Goal: Task Accomplishment & Management: Use online tool/utility

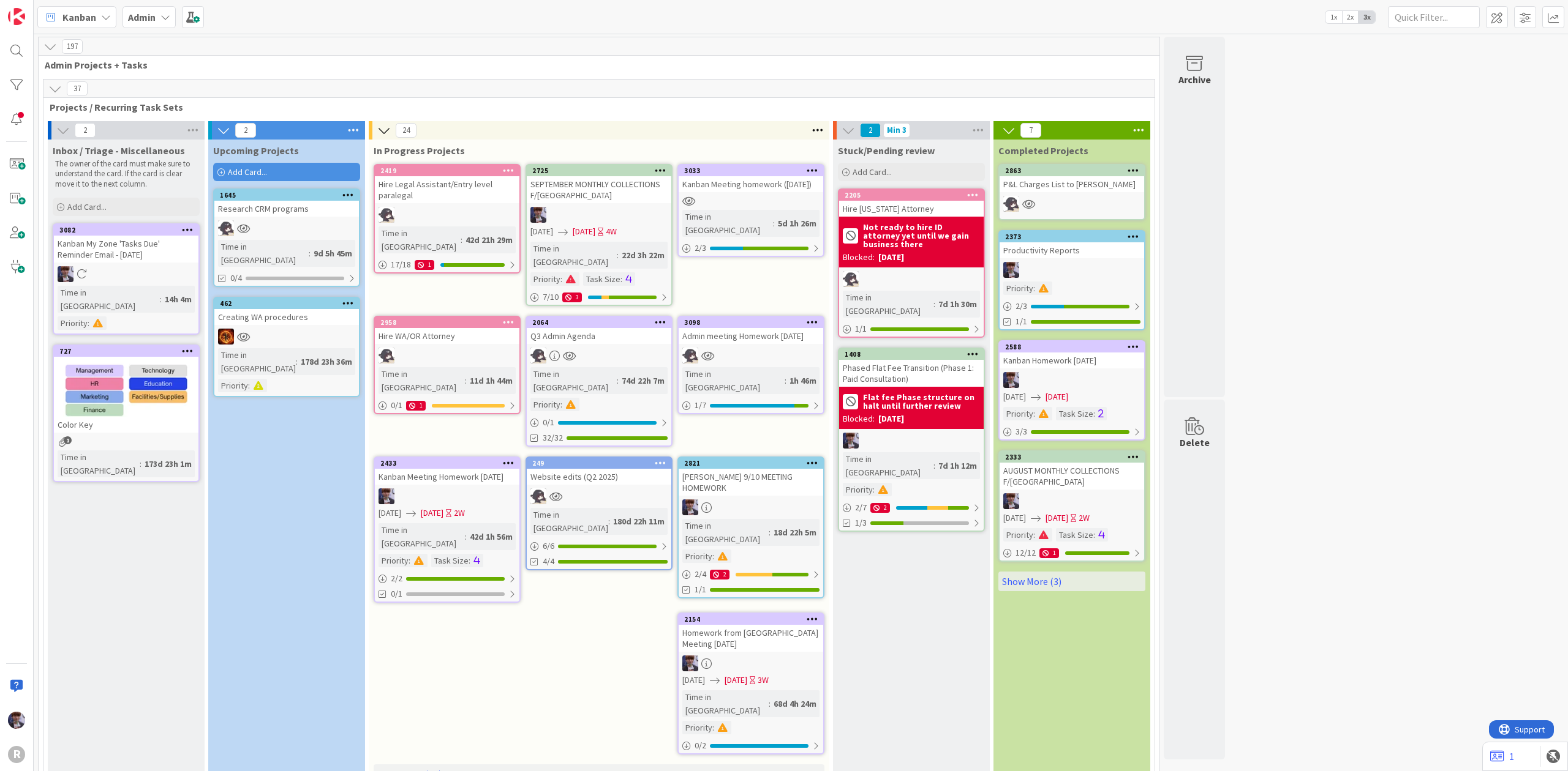
click at [148, 22] on span "Admin" at bounding box center [141, 17] width 28 height 15
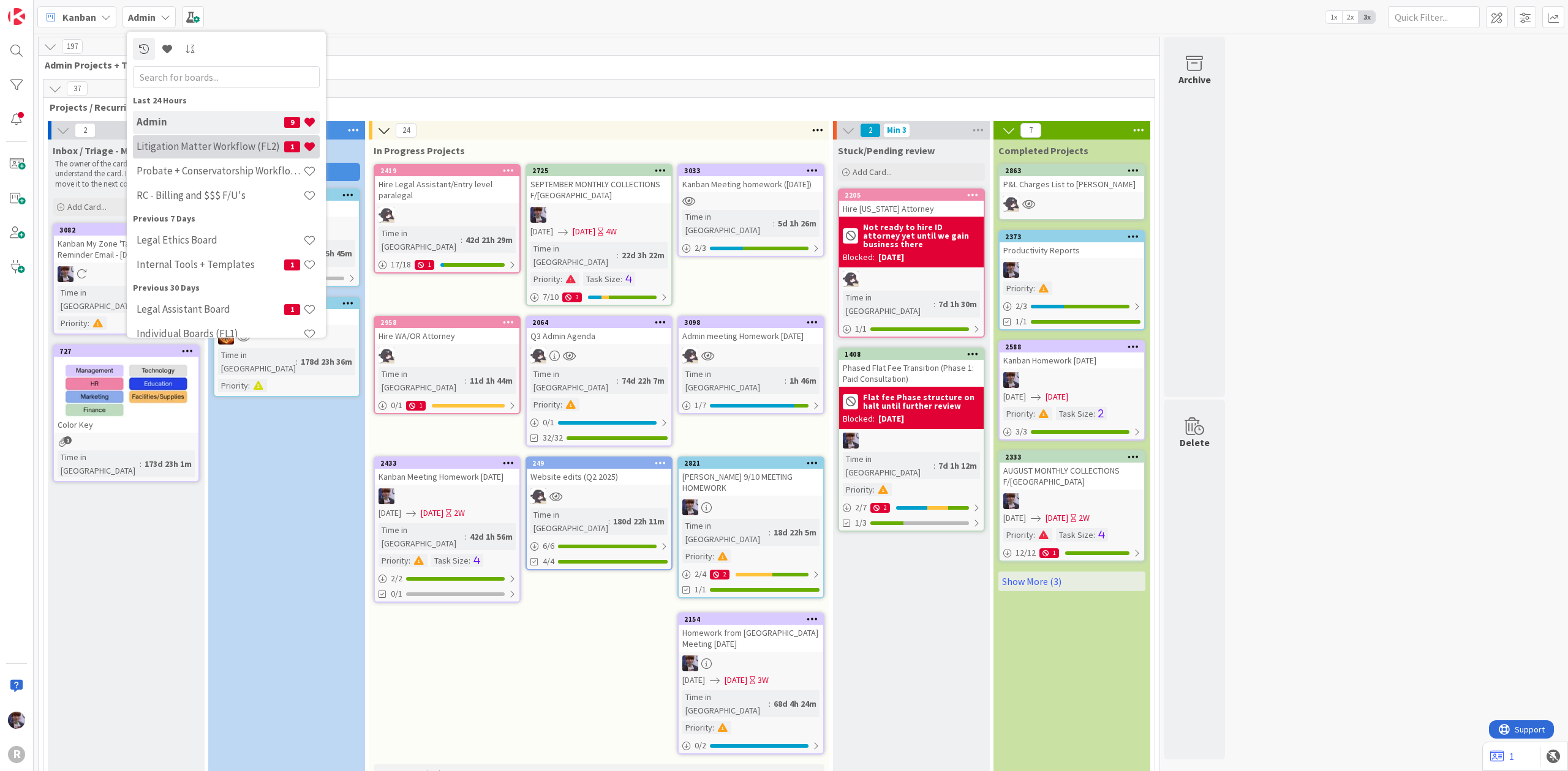
click at [182, 152] on h4 "Litigation Matter Workflow (FL2)" at bounding box center [211, 146] width 148 height 12
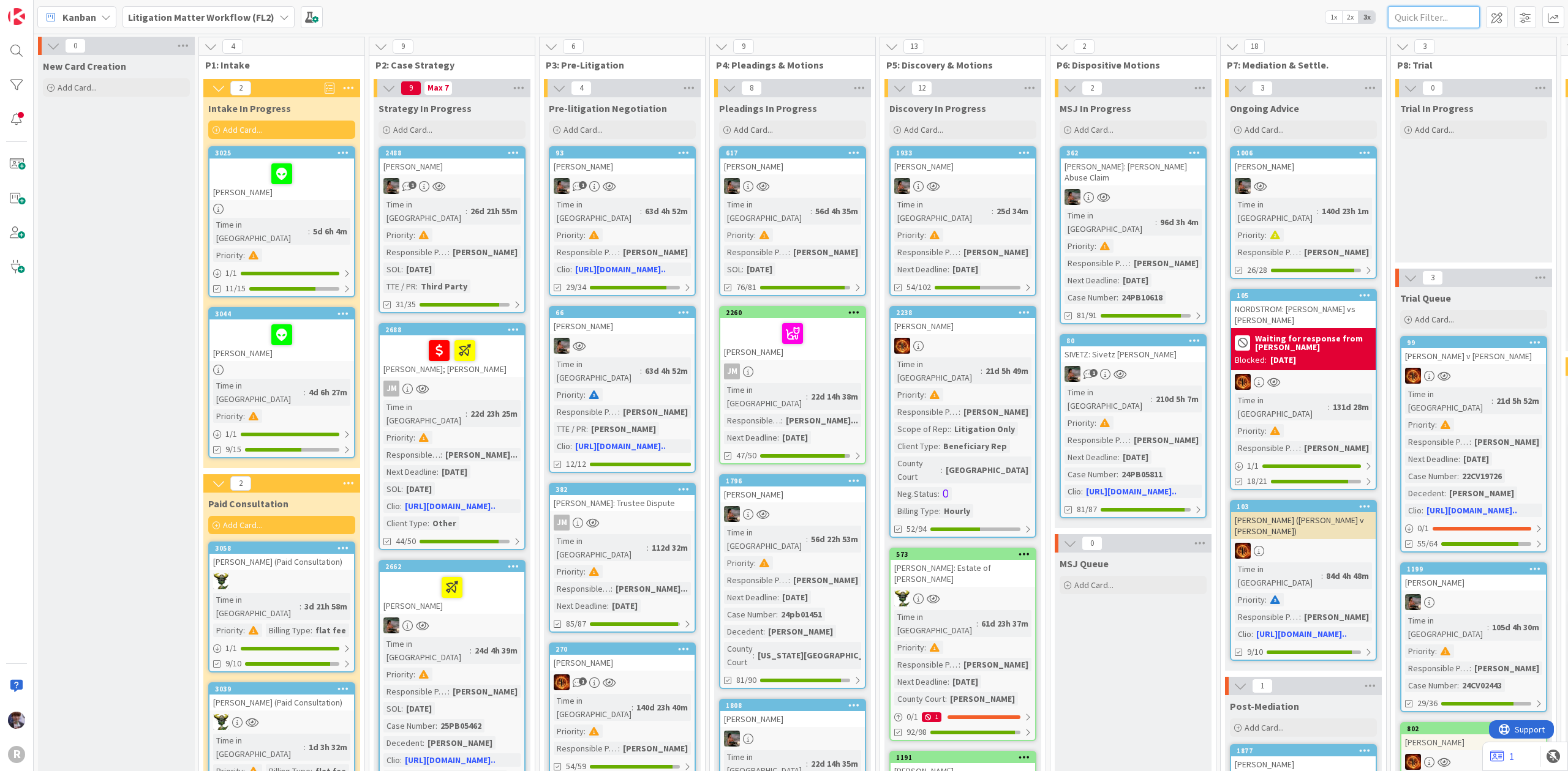
click at [1410, 11] on input "text" at bounding box center [1433, 17] width 92 height 22
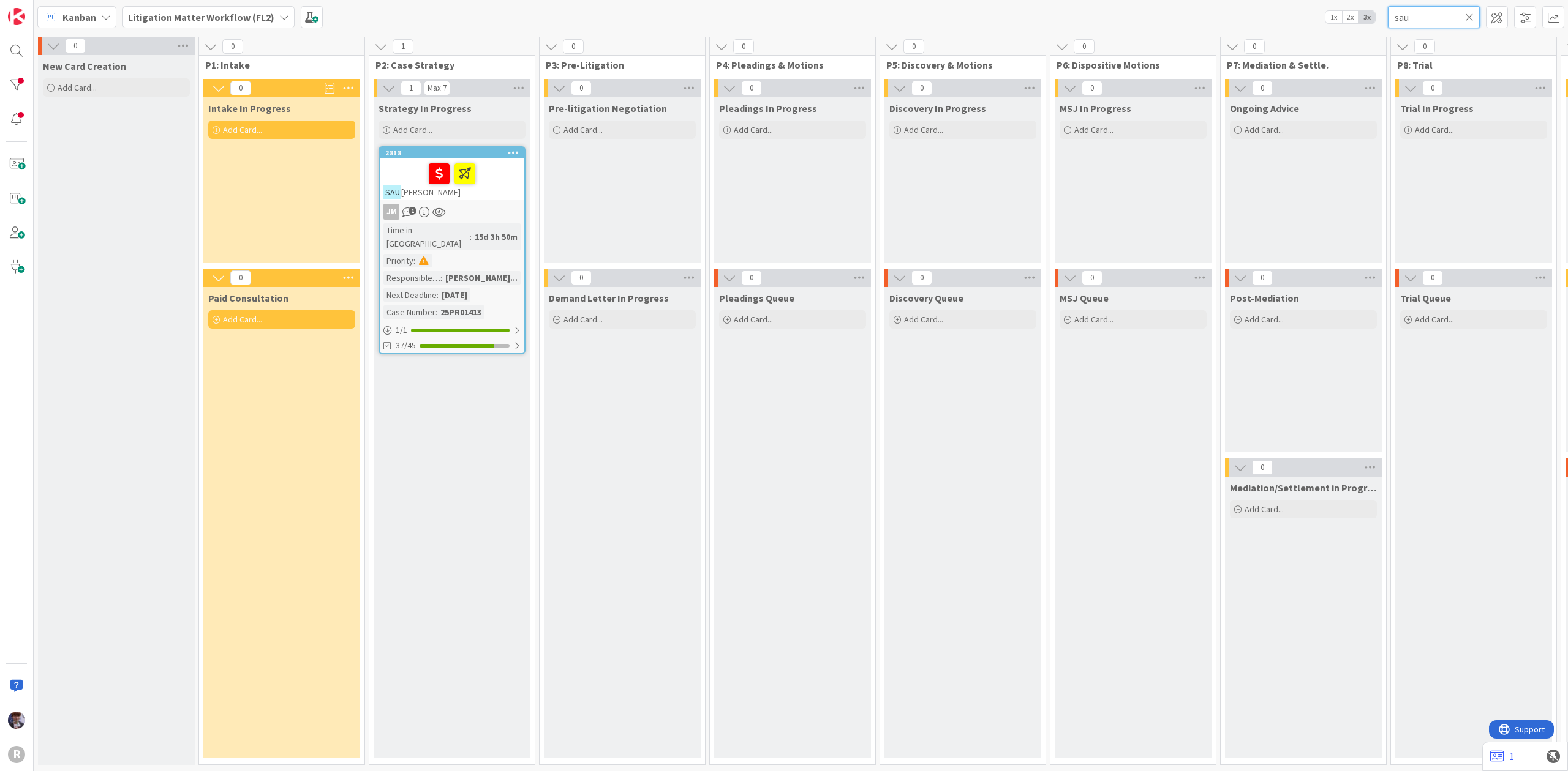
type input "sau"
click at [500, 182] on div at bounding box center [452, 174] width 137 height 26
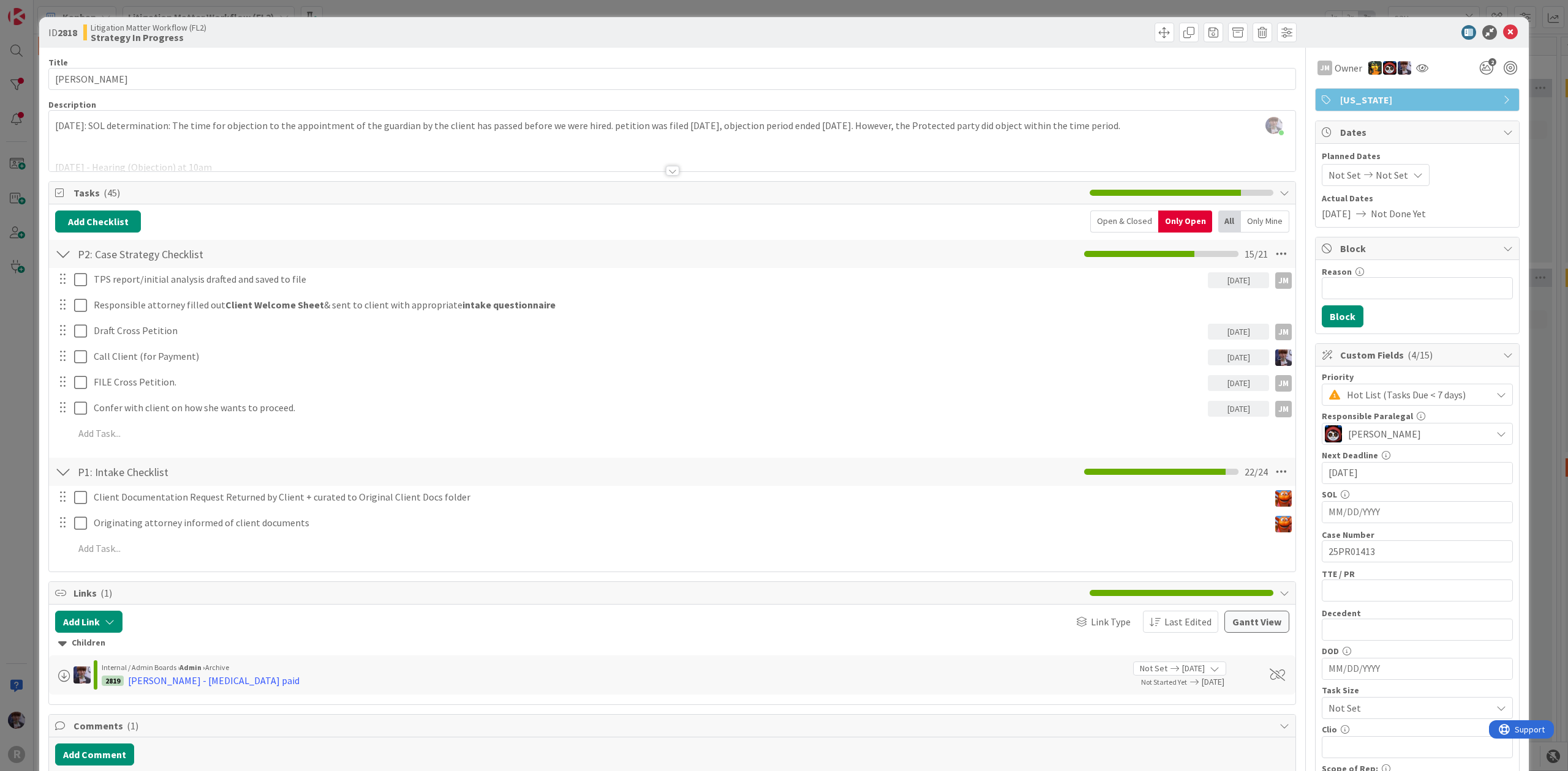
click at [27, 393] on div "ID 2818 Litigation Matter Workflow (FL2) Strategy In Progress Title 15 / 128 [P…" at bounding box center [784, 385] width 1568 height 771
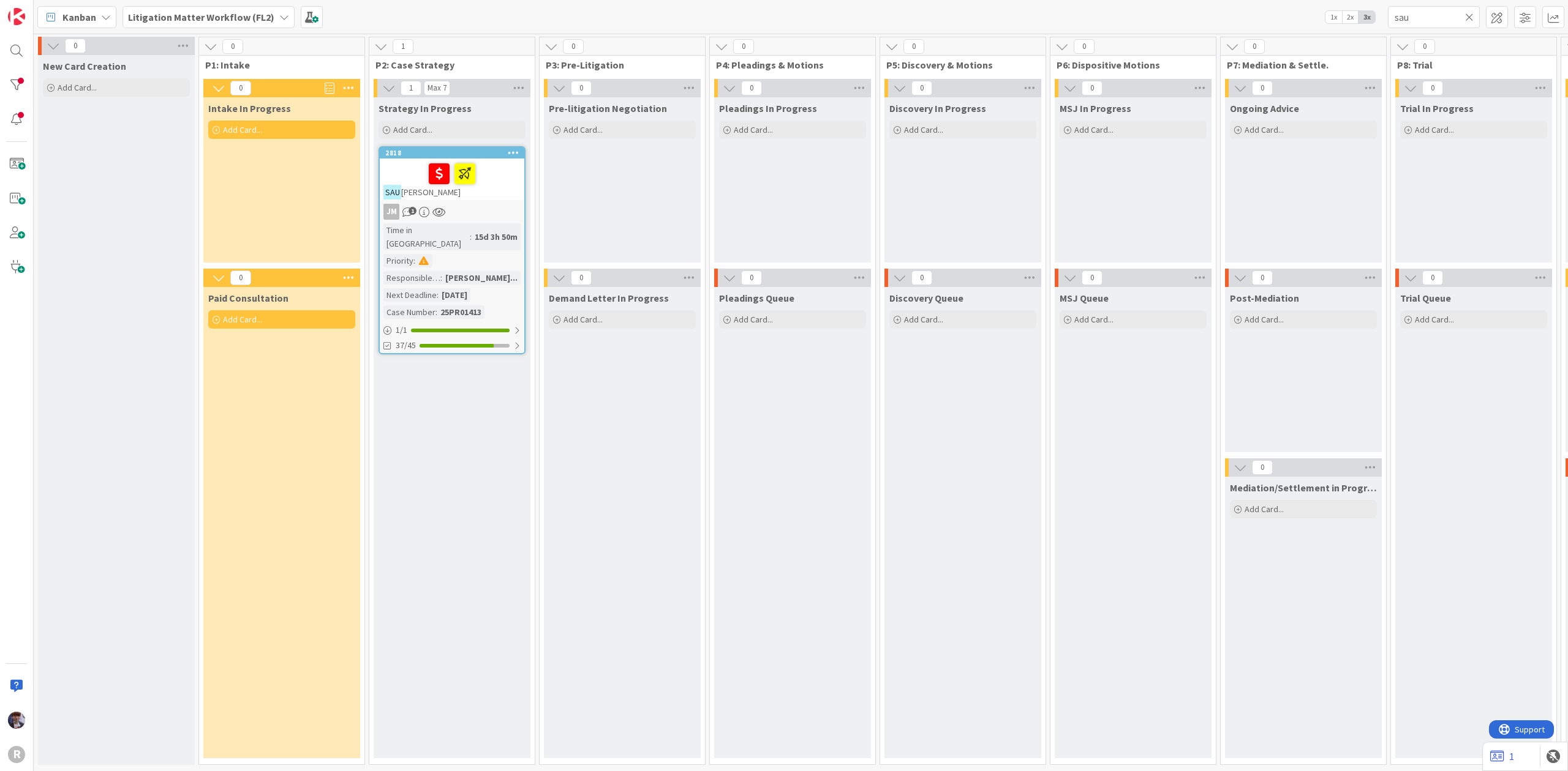
click at [498, 180] on div at bounding box center [452, 174] width 137 height 26
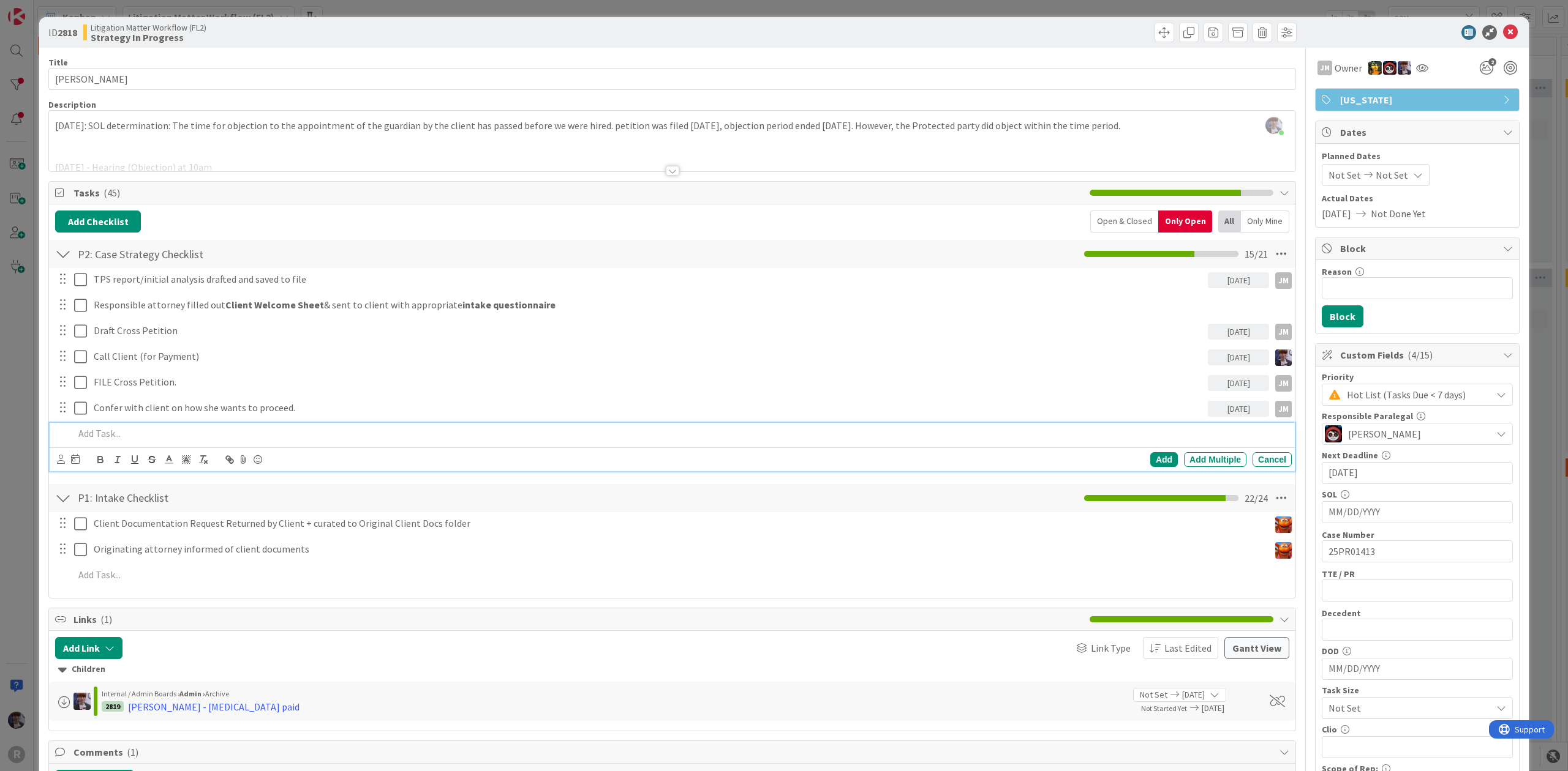
click at [138, 440] on p at bounding box center [680, 434] width 1213 height 14
click at [458, 427] on div "Left V/M & emailed client regarding payment update (inform [PERSON_NAME] as soo…" at bounding box center [680, 433] width 1222 height 21
click at [62, 463] on icon at bounding box center [61, 459] width 8 height 9
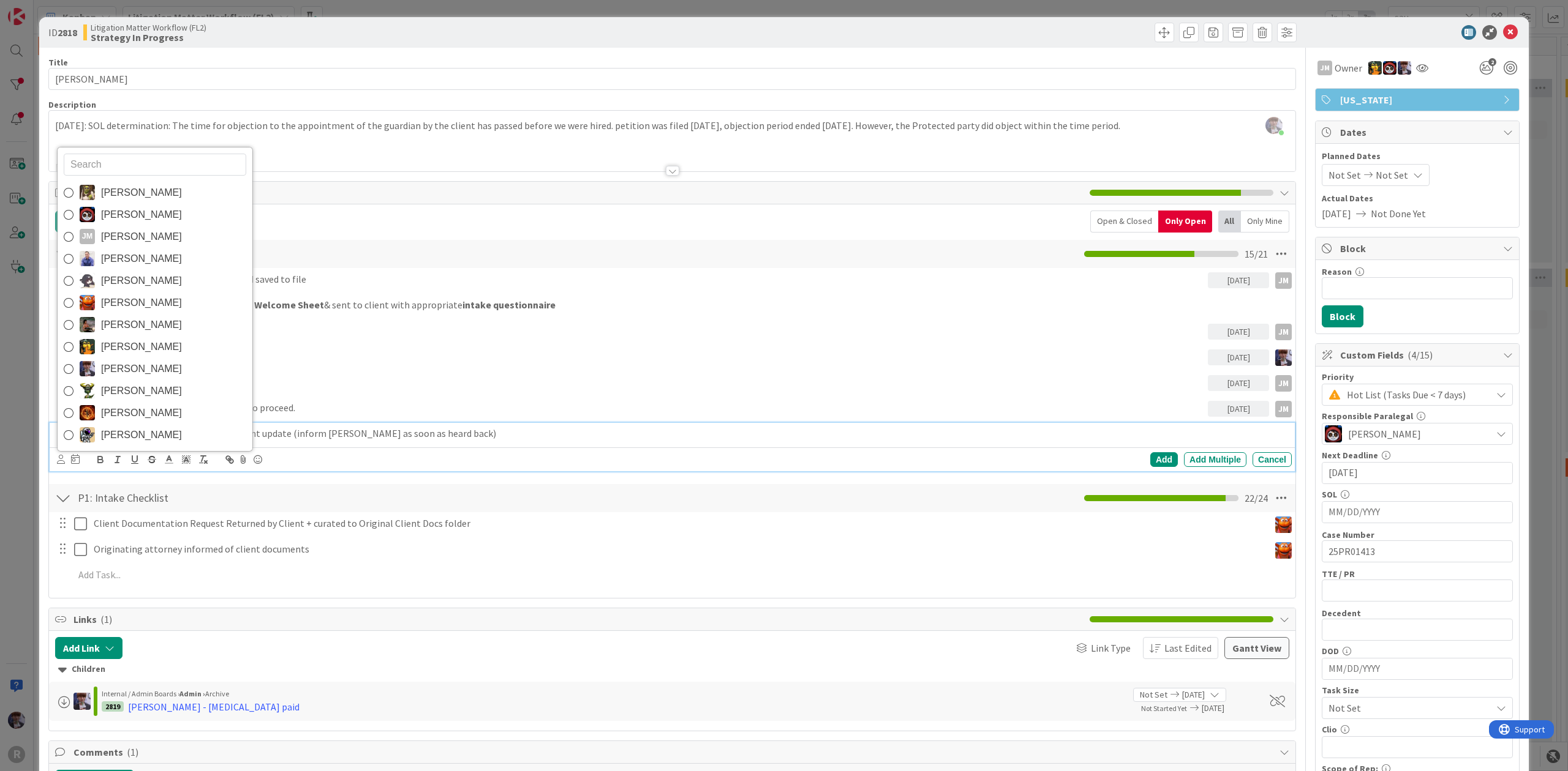
drag, startPoint x: 141, startPoint y: 363, endPoint x: 138, endPoint y: 370, distance: 7.6
click at [141, 363] on span "[PERSON_NAME]" at bounding box center [141, 369] width 81 height 19
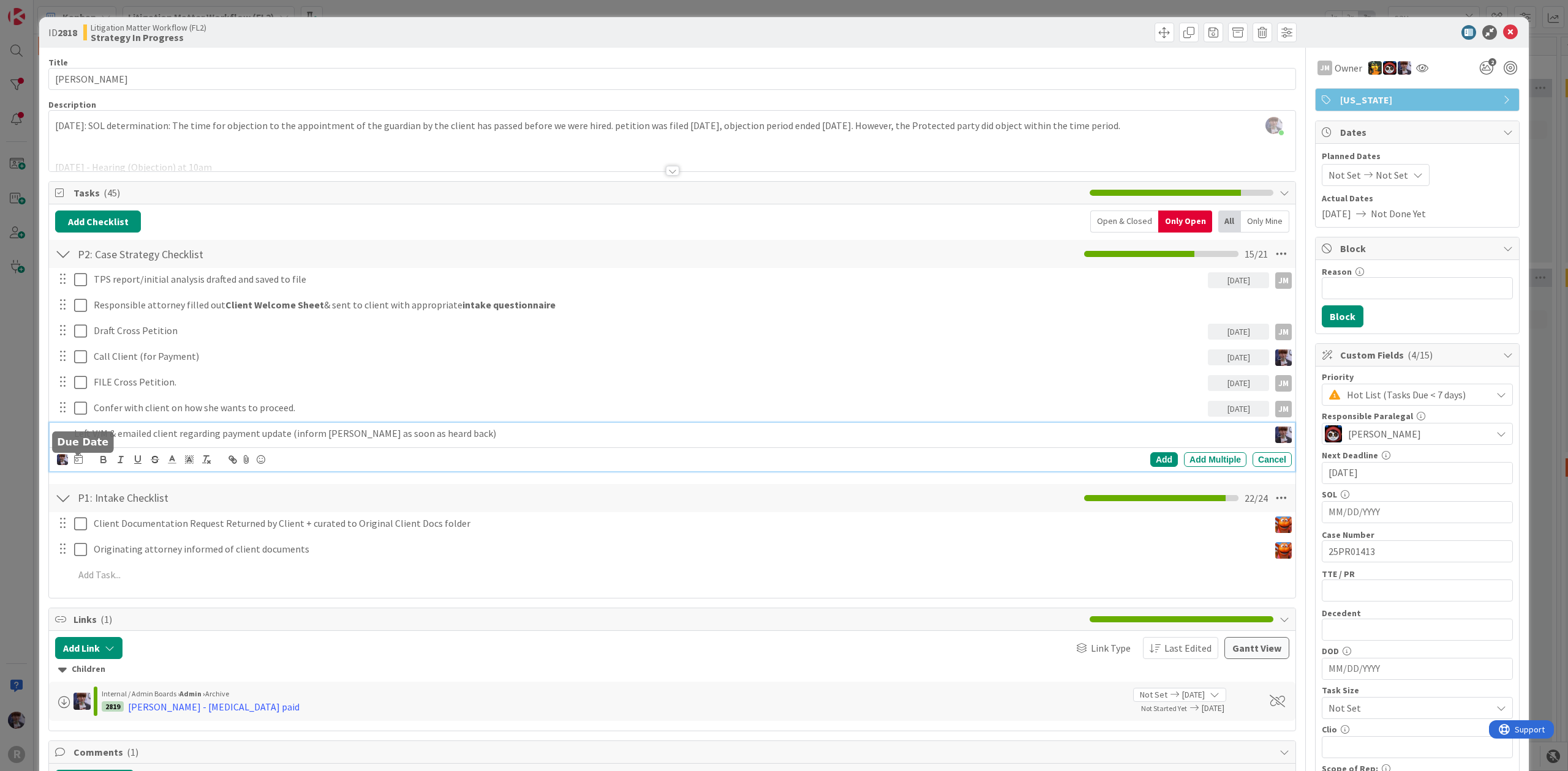
click at [78, 464] on icon at bounding box center [78, 458] width 8 height 10
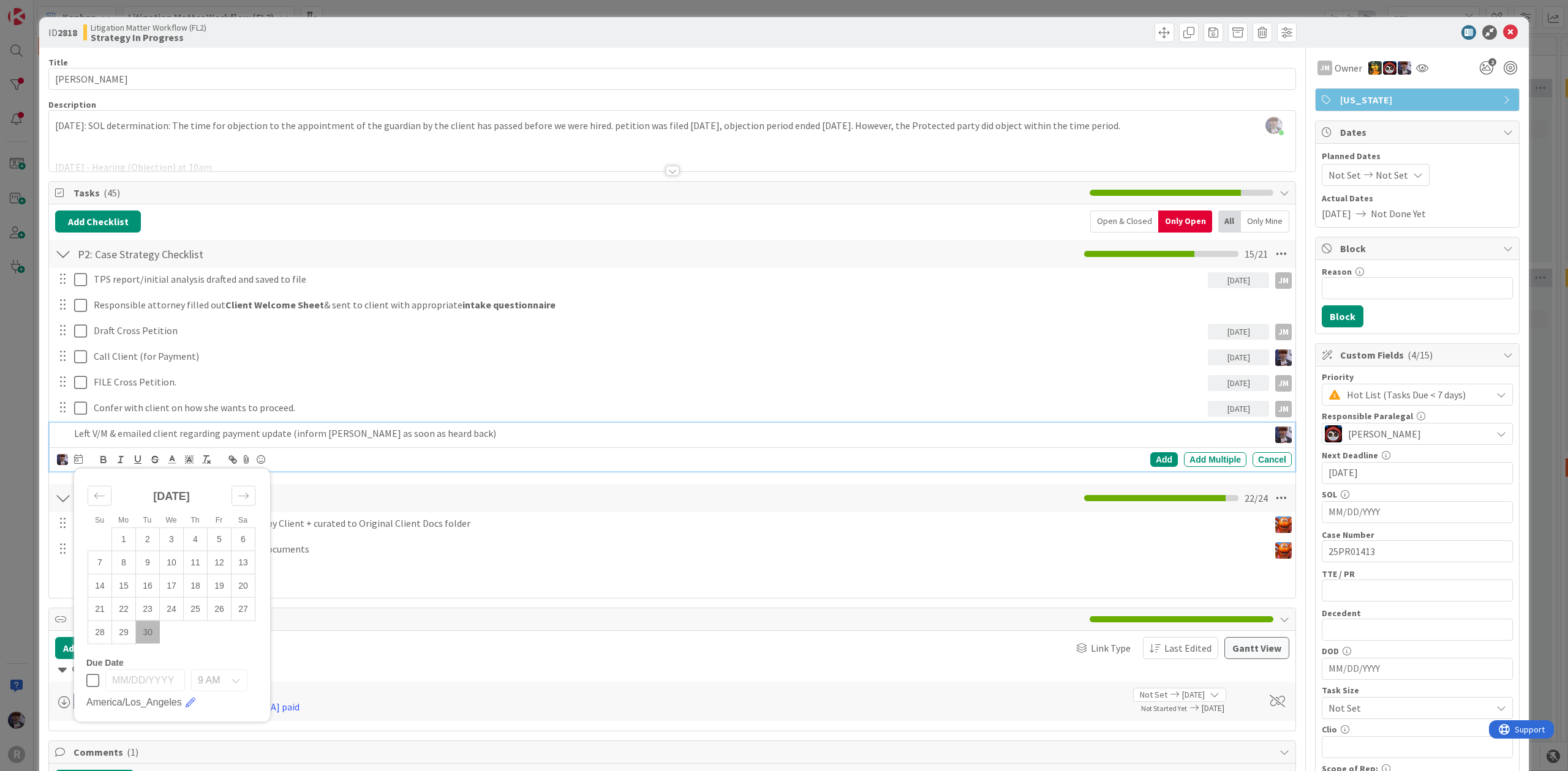
click at [145, 632] on td "30" at bounding box center [148, 632] width 24 height 23
type input "[DATE]"
click at [1150, 458] on div "Add" at bounding box center [1163, 460] width 28 height 15
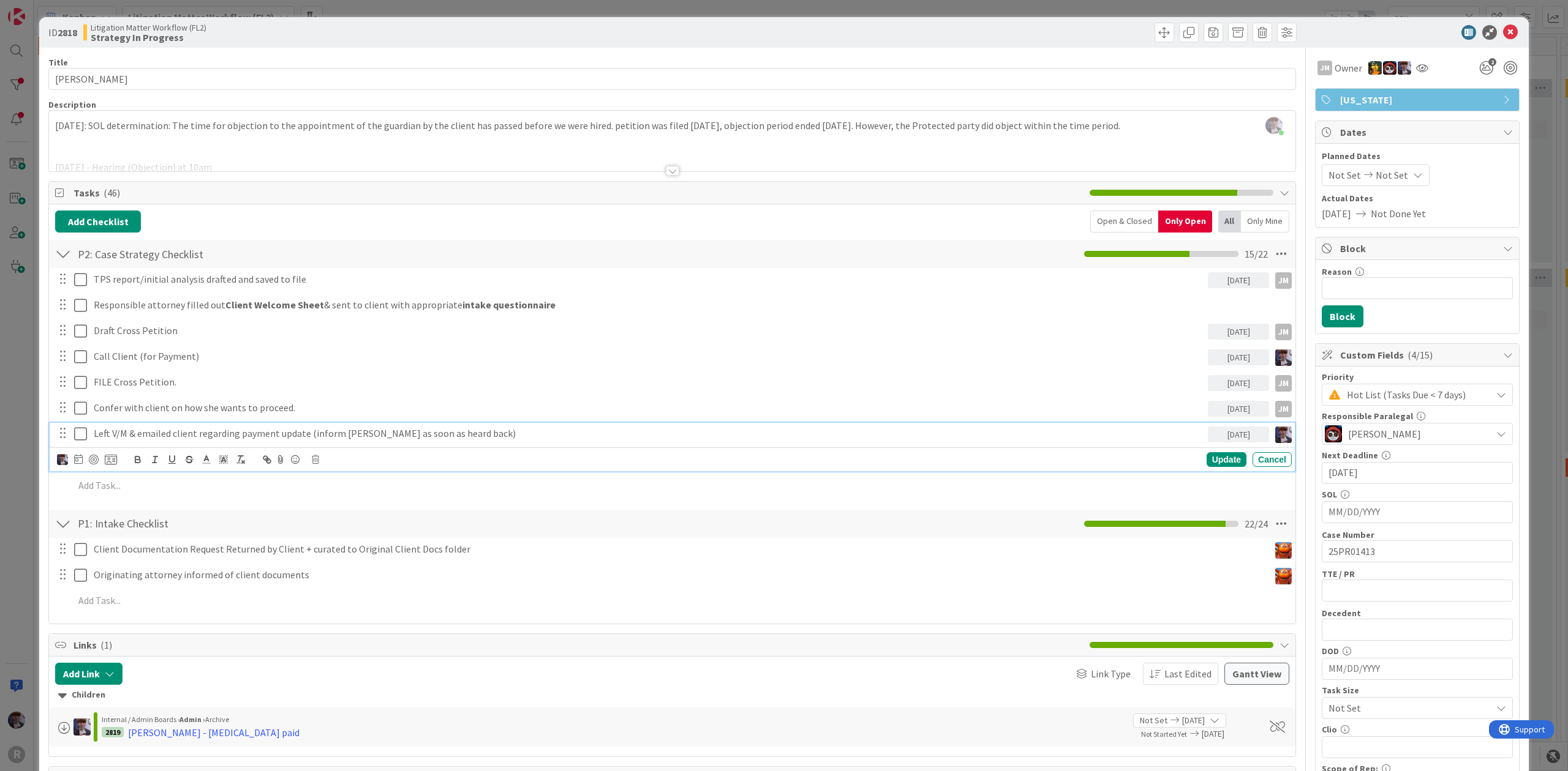
click at [466, 436] on p "Left V/M & emailed client regarding payment update (inform [PERSON_NAME] as soo…" at bounding box center [648, 434] width 1109 height 14
click at [119, 458] on div "Update Cancel" at bounding box center [674, 460] width 1235 height 17
click at [114, 460] on icon at bounding box center [110, 459] width 12 height 11
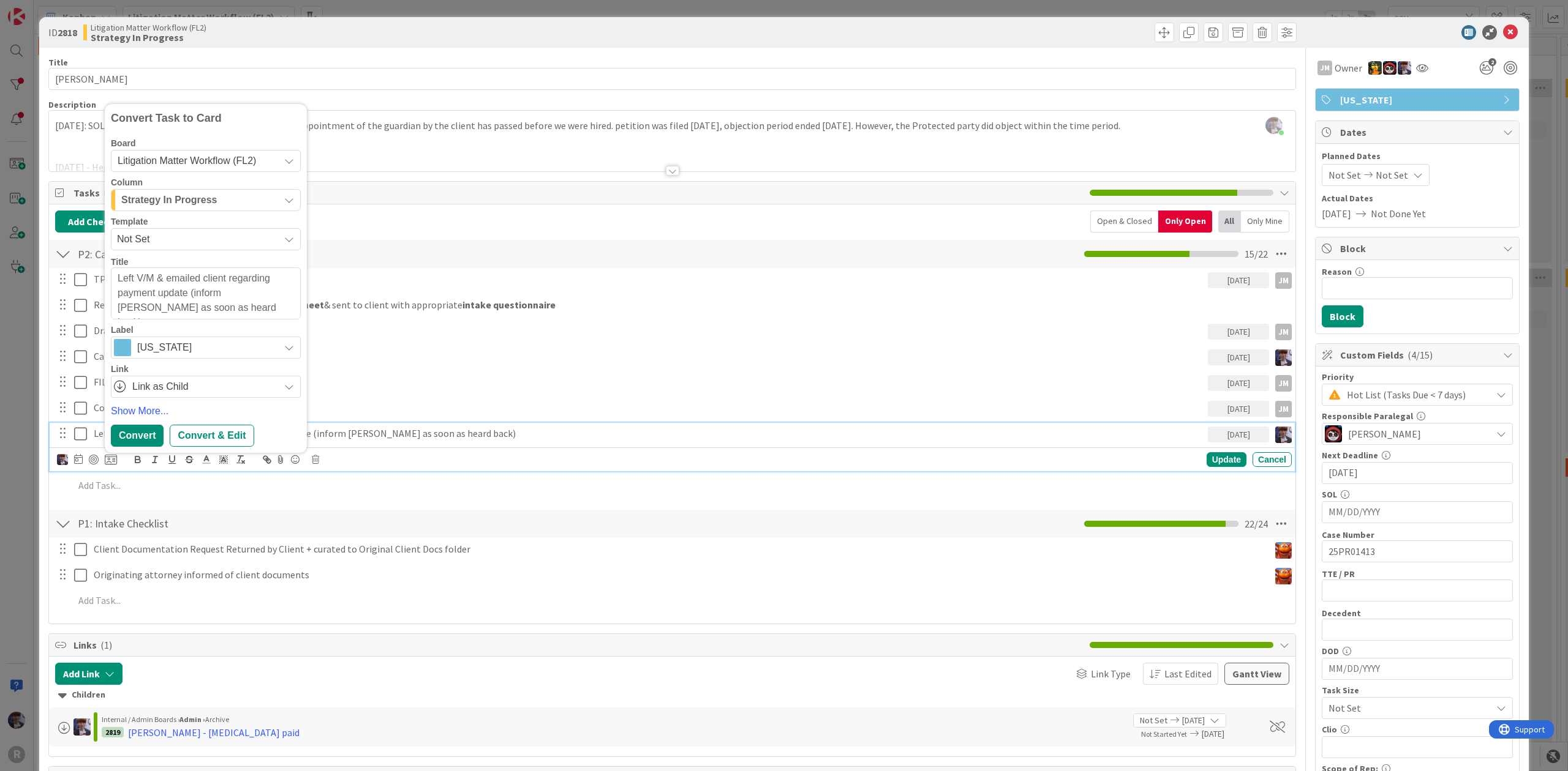
click at [175, 202] on span "Strategy In Progress" at bounding box center [170, 200] width 96 height 16
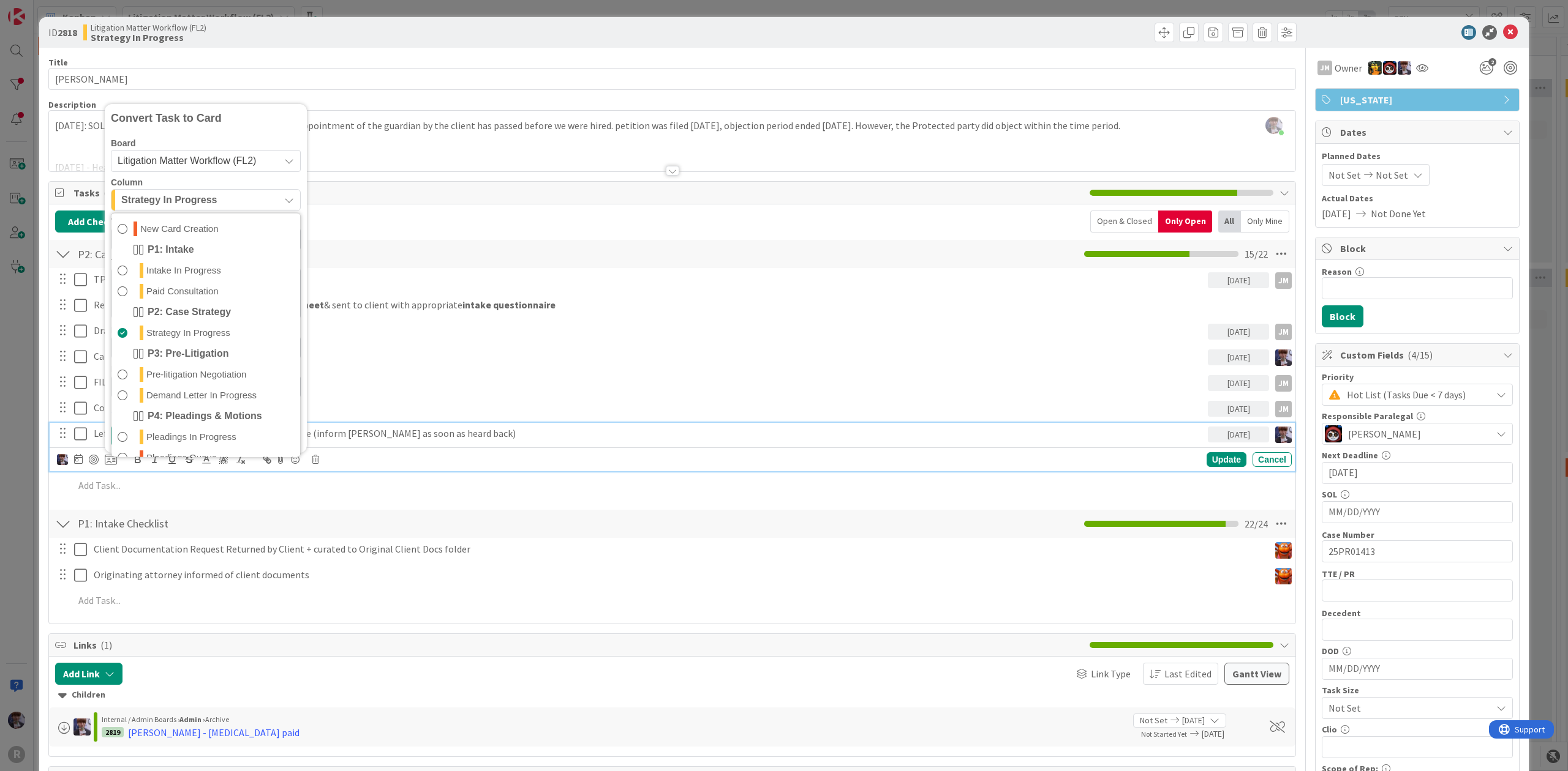
click at [195, 160] on span "Litigation Matter Workflow (FL2)" at bounding box center [186, 160] width 138 height 10
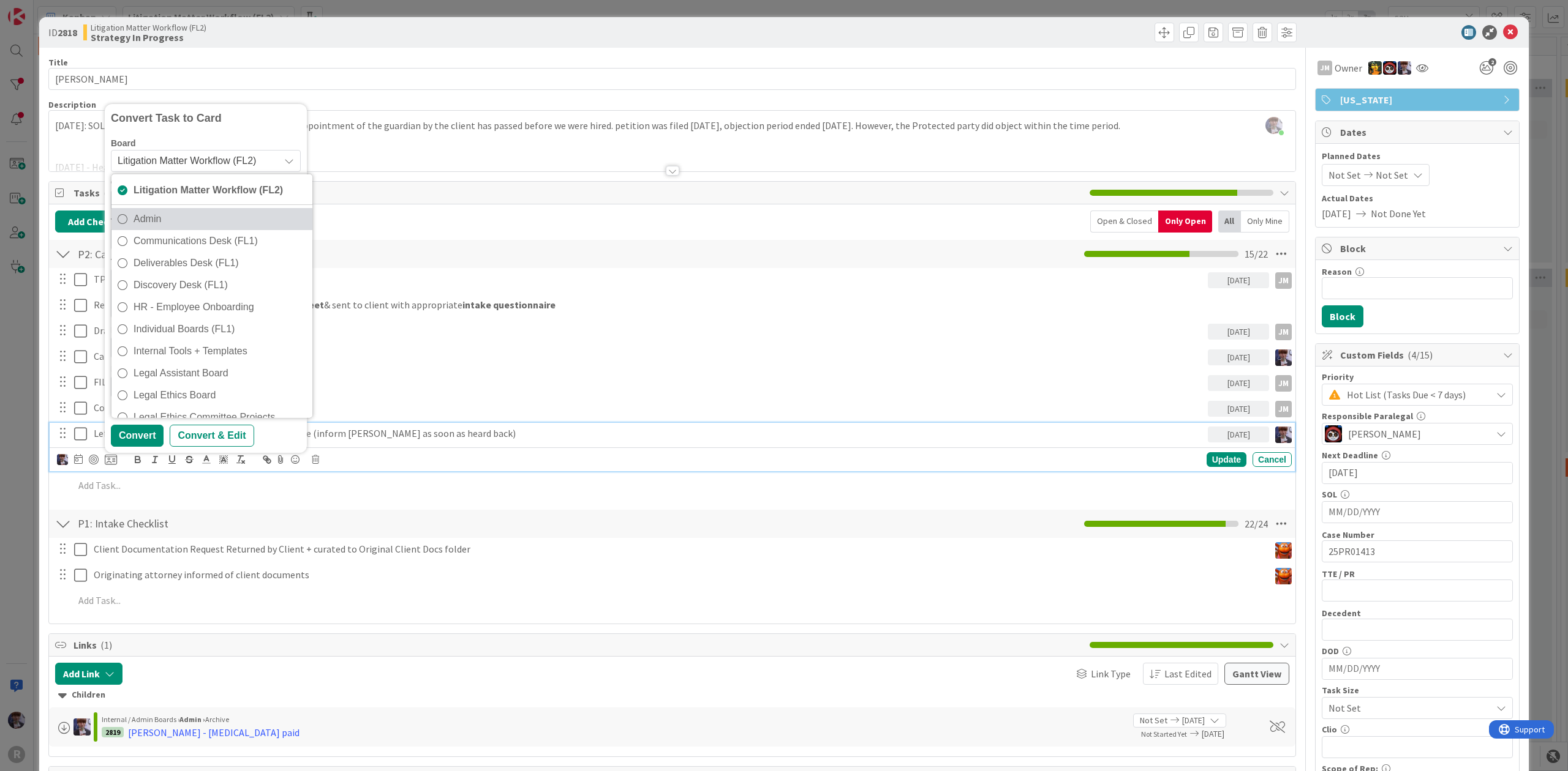
click at [161, 218] on span "Admin" at bounding box center [220, 219] width 173 height 19
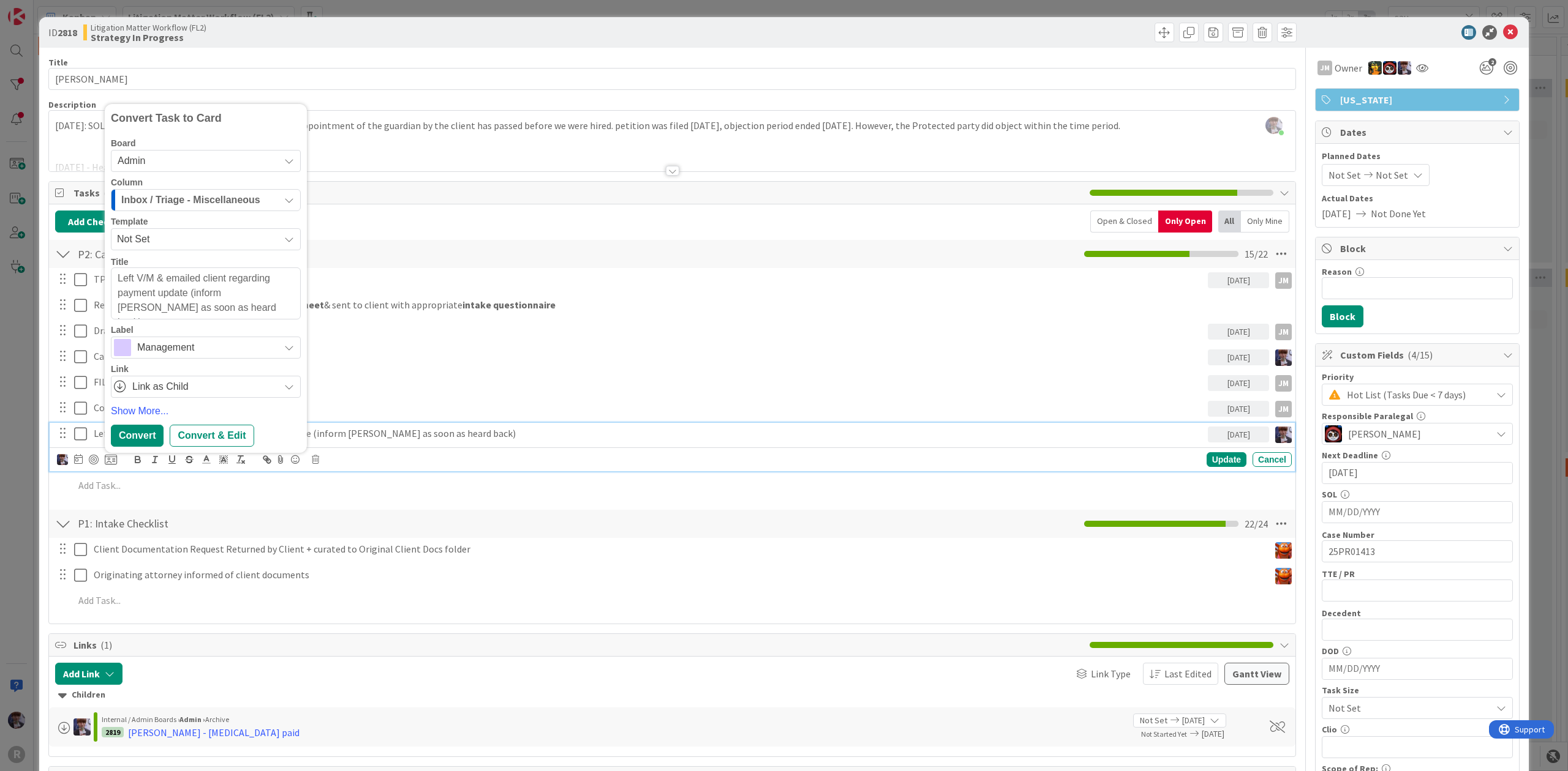
click at [191, 243] on span "Not Set" at bounding box center [193, 239] width 153 height 16
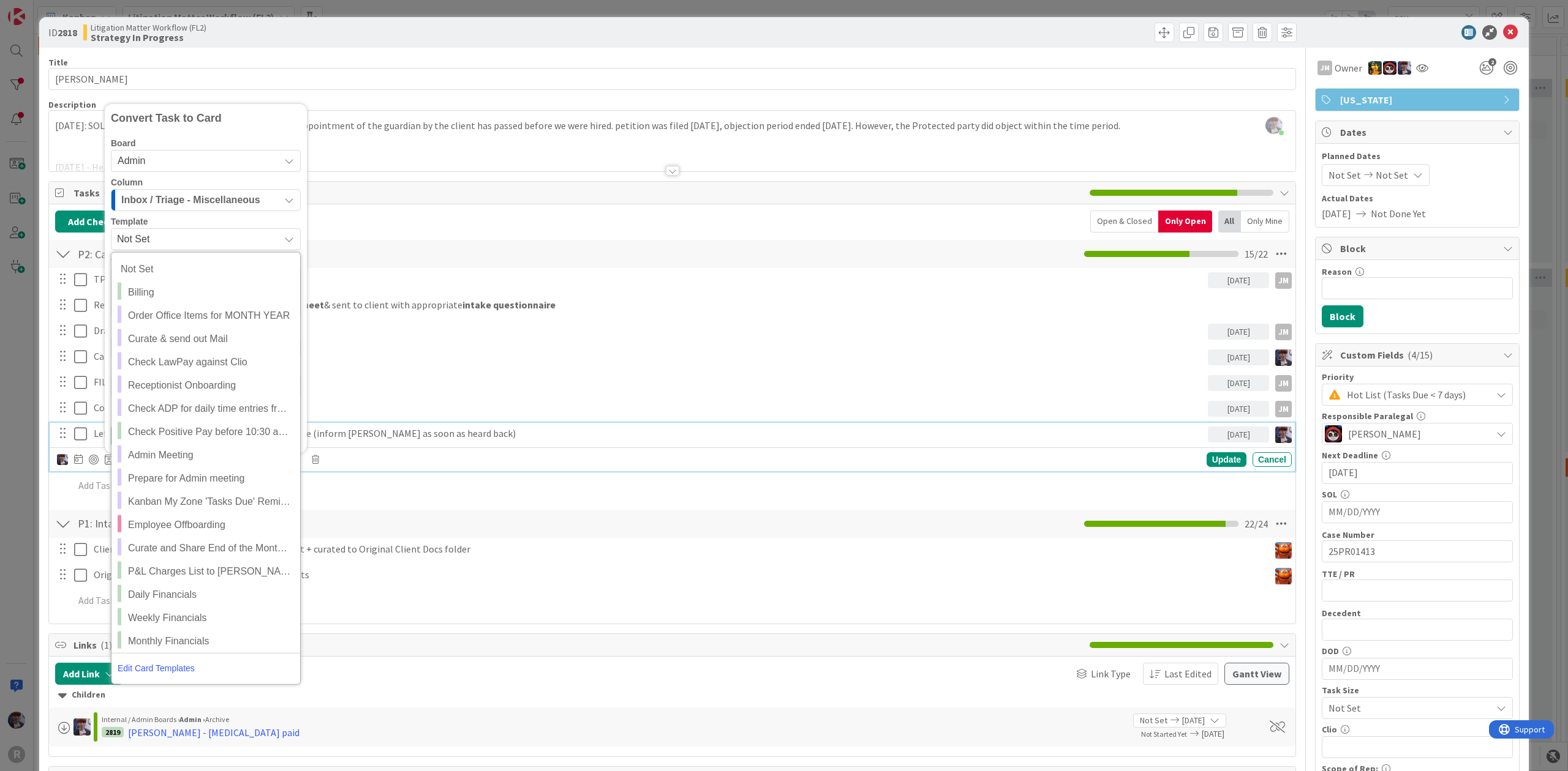
click at [192, 206] on span "Inbox / Triage - Miscellaneous" at bounding box center [191, 200] width 139 height 16
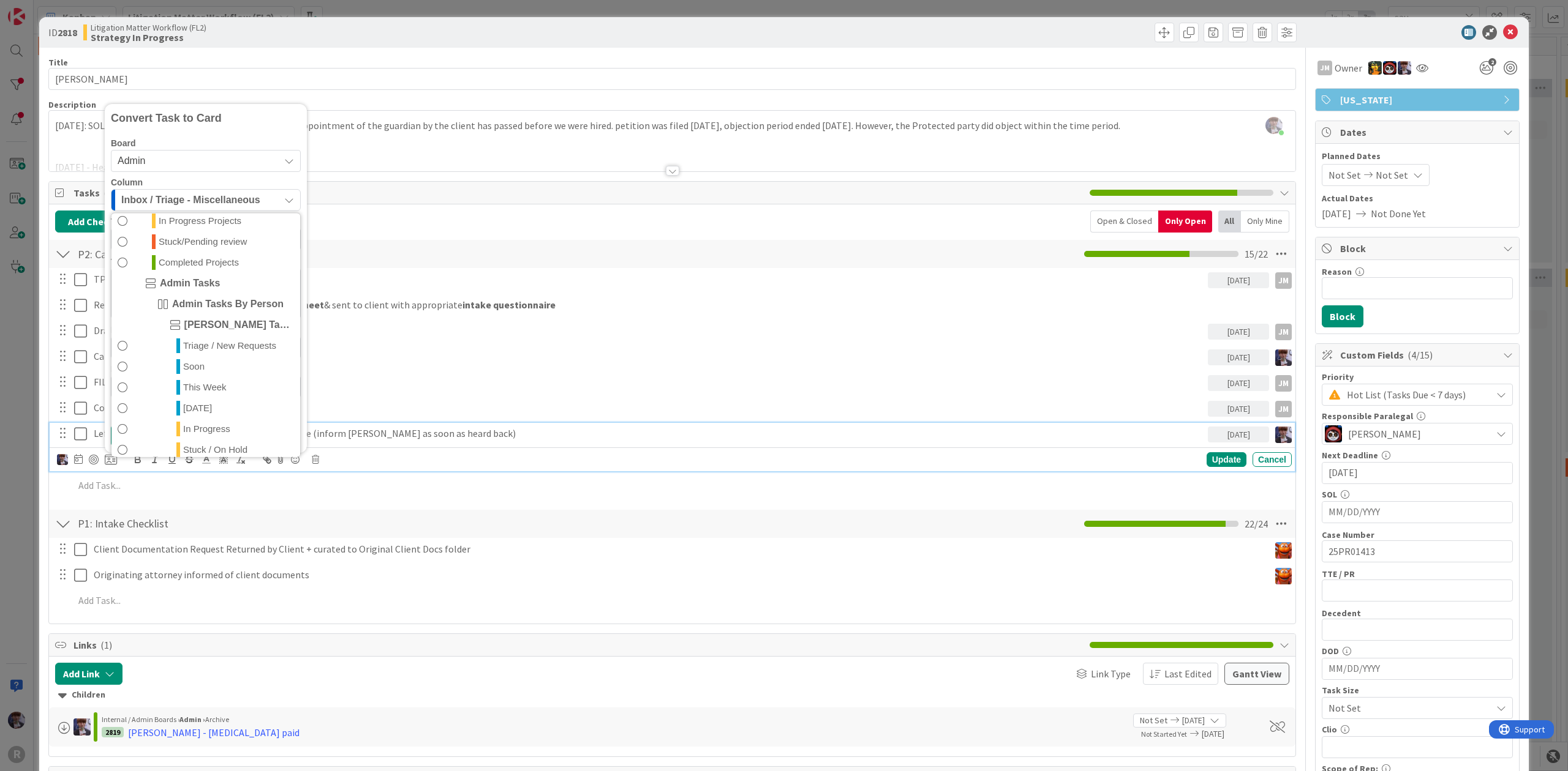
scroll to position [286, 0]
click at [218, 424] on span "Stuck / On Hold" at bounding box center [215, 420] width 64 height 15
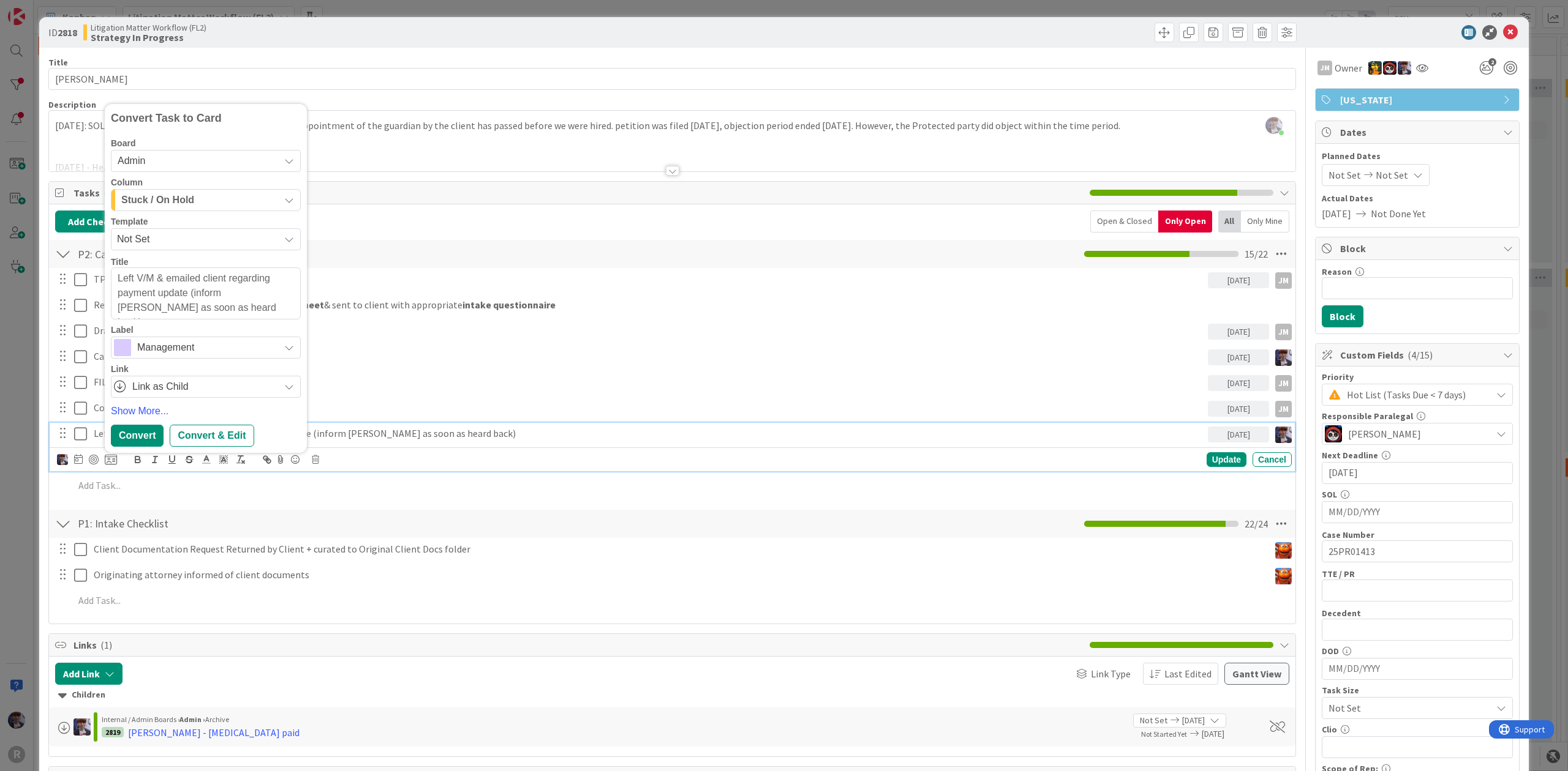
click at [165, 351] on span "Management" at bounding box center [206, 347] width 136 height 17
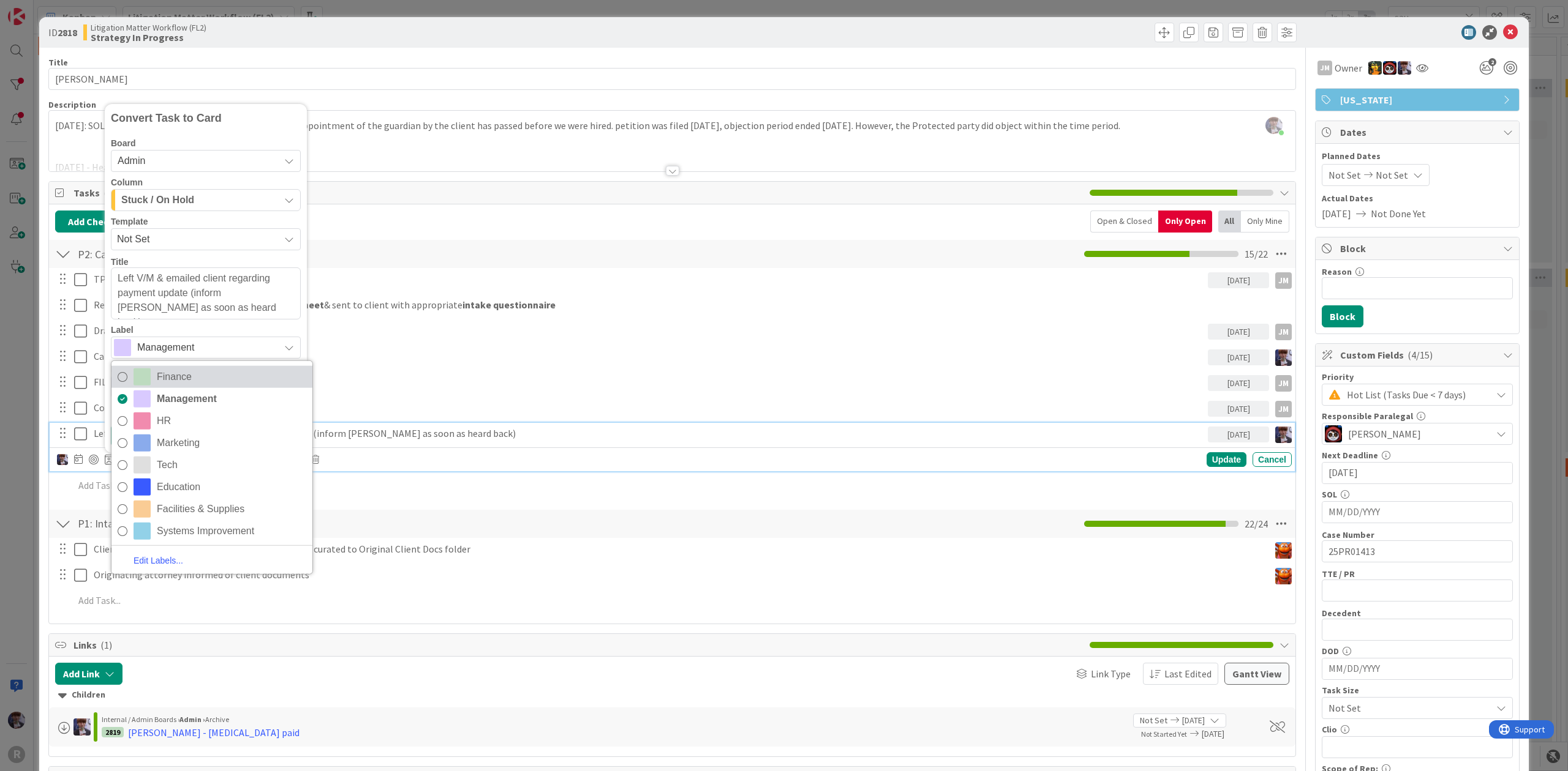
click at [177, 379] on span "Finance" at bounding box center [231, 376] width 150 height 19
type textarea "x"
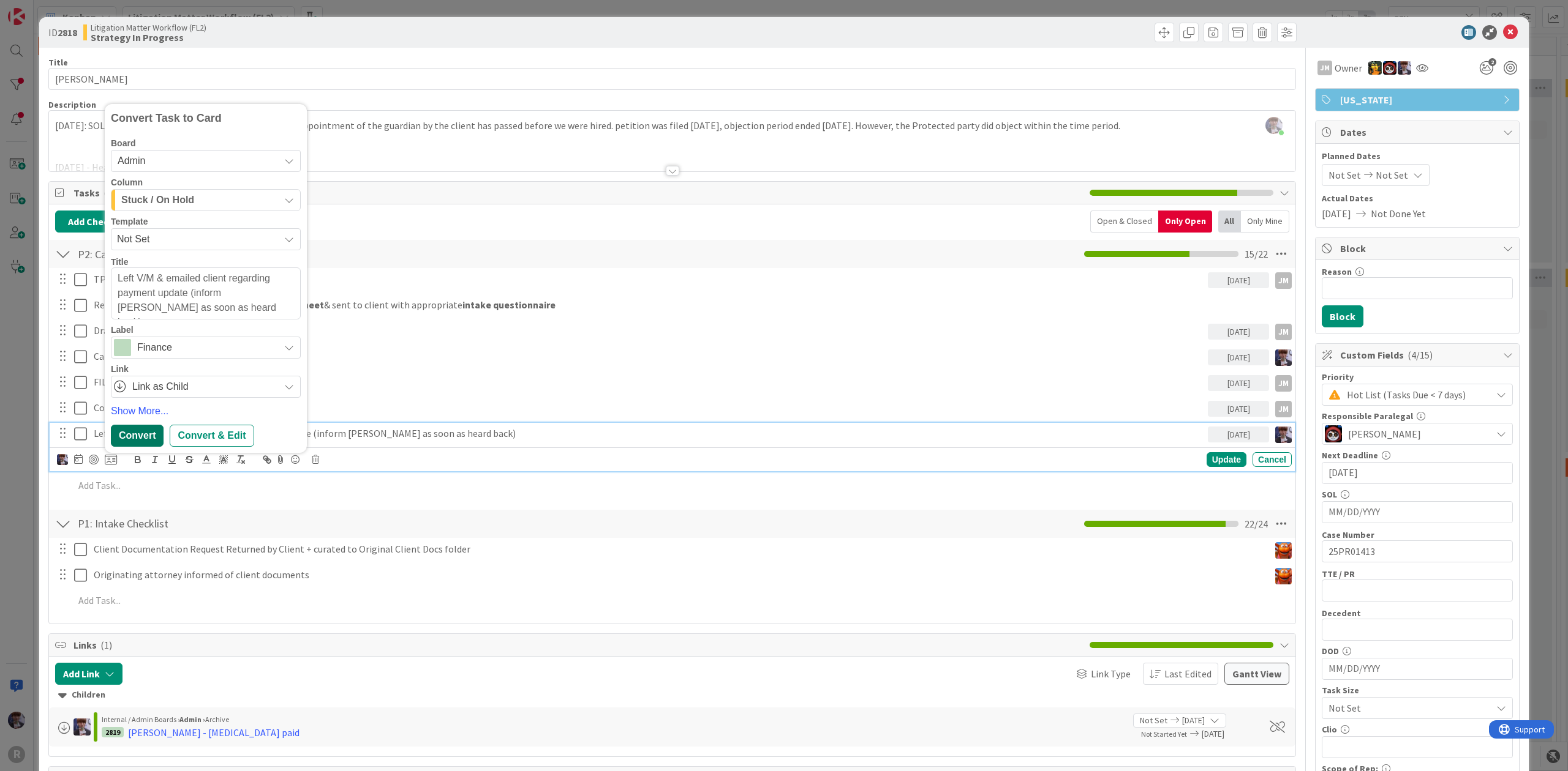
click at [141, 438] on div "Convert" at bounding box center [137, 436] width 53 height 22
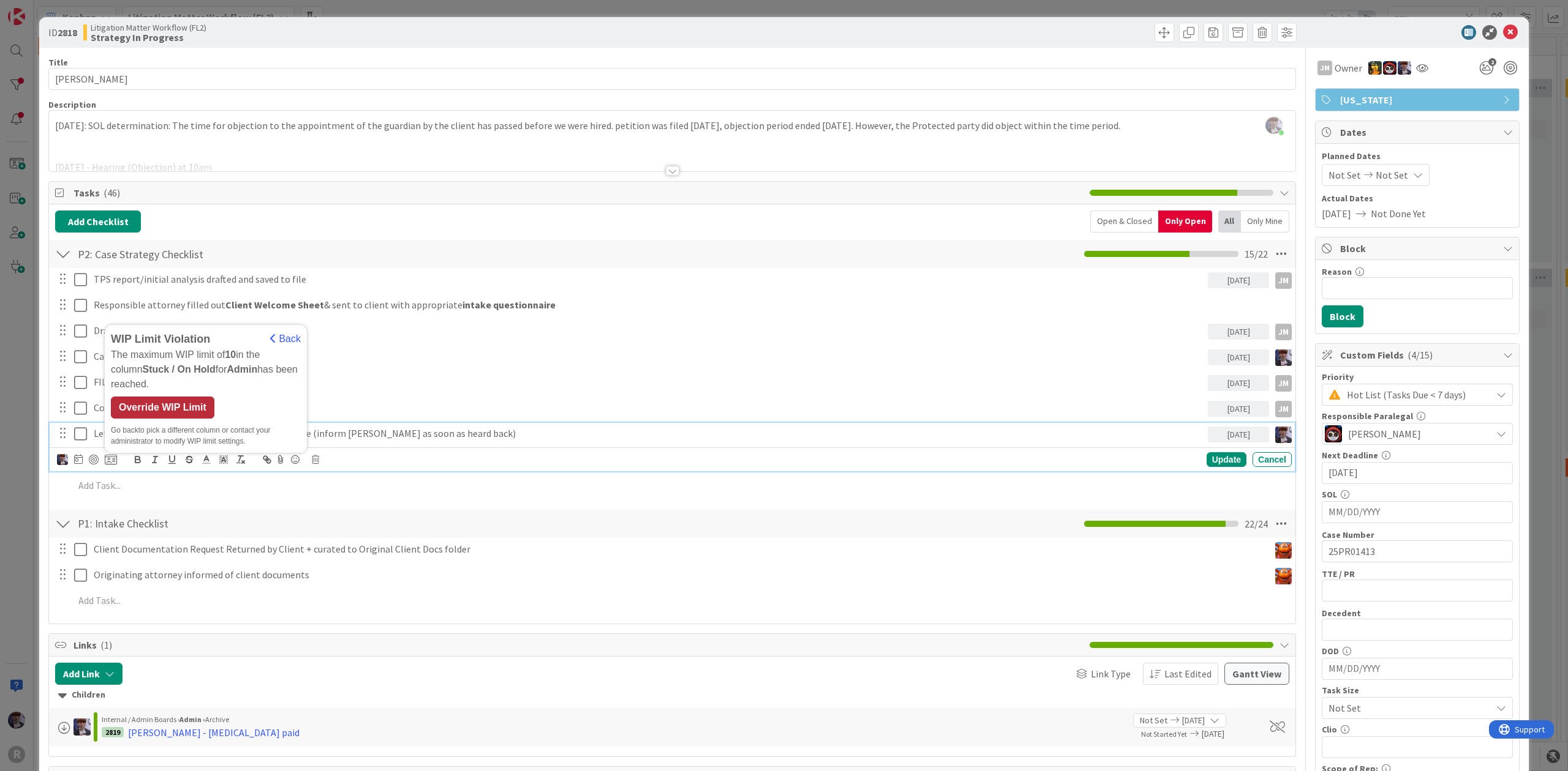
click at [148, 411] on div "Override WIP Limit" at bounding box center [163, 408] width 103 height 22
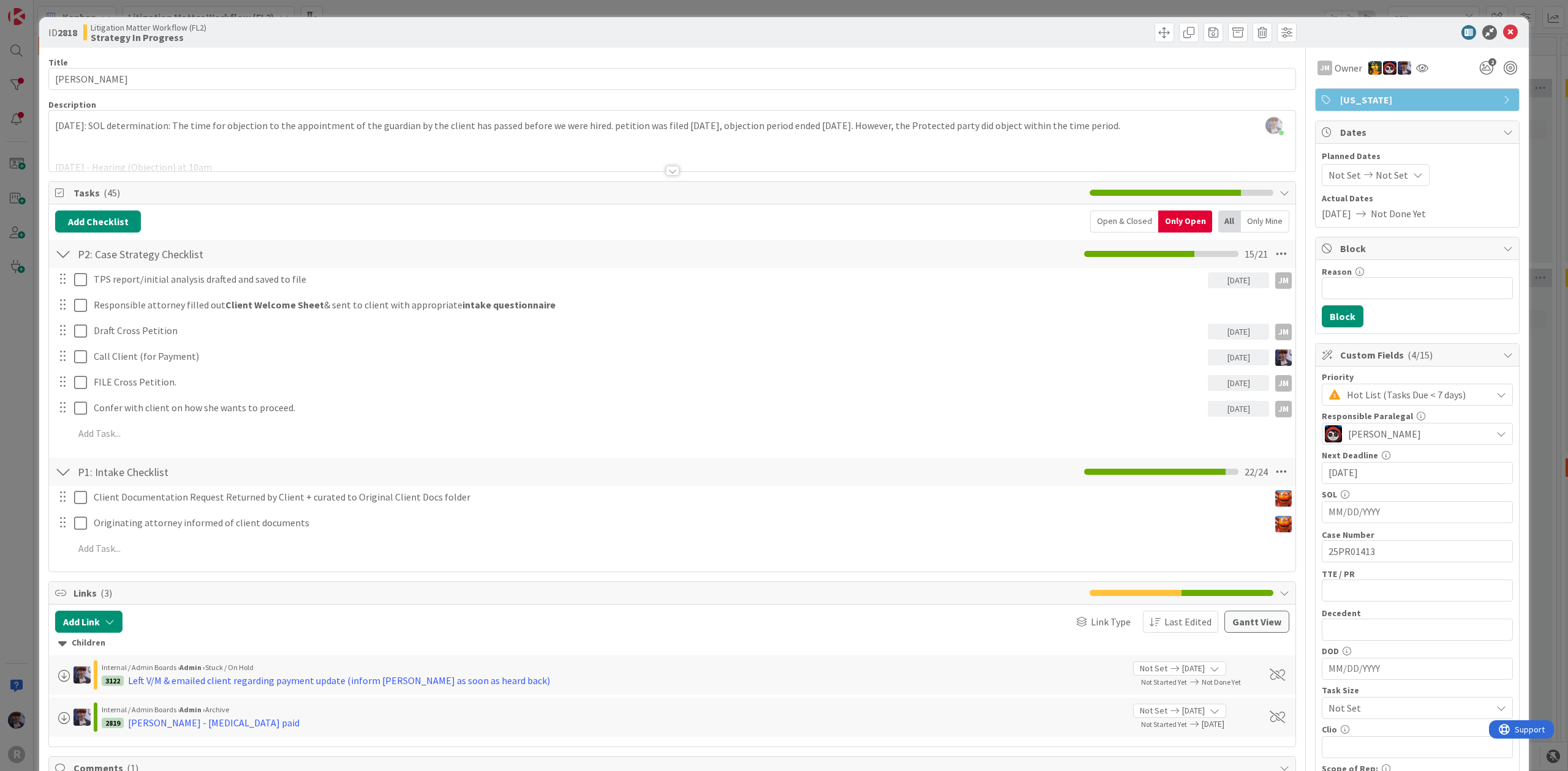
click at [1120, 221] on div "Open & Closed" at bounding box center [1124, 221] width 68 height 22
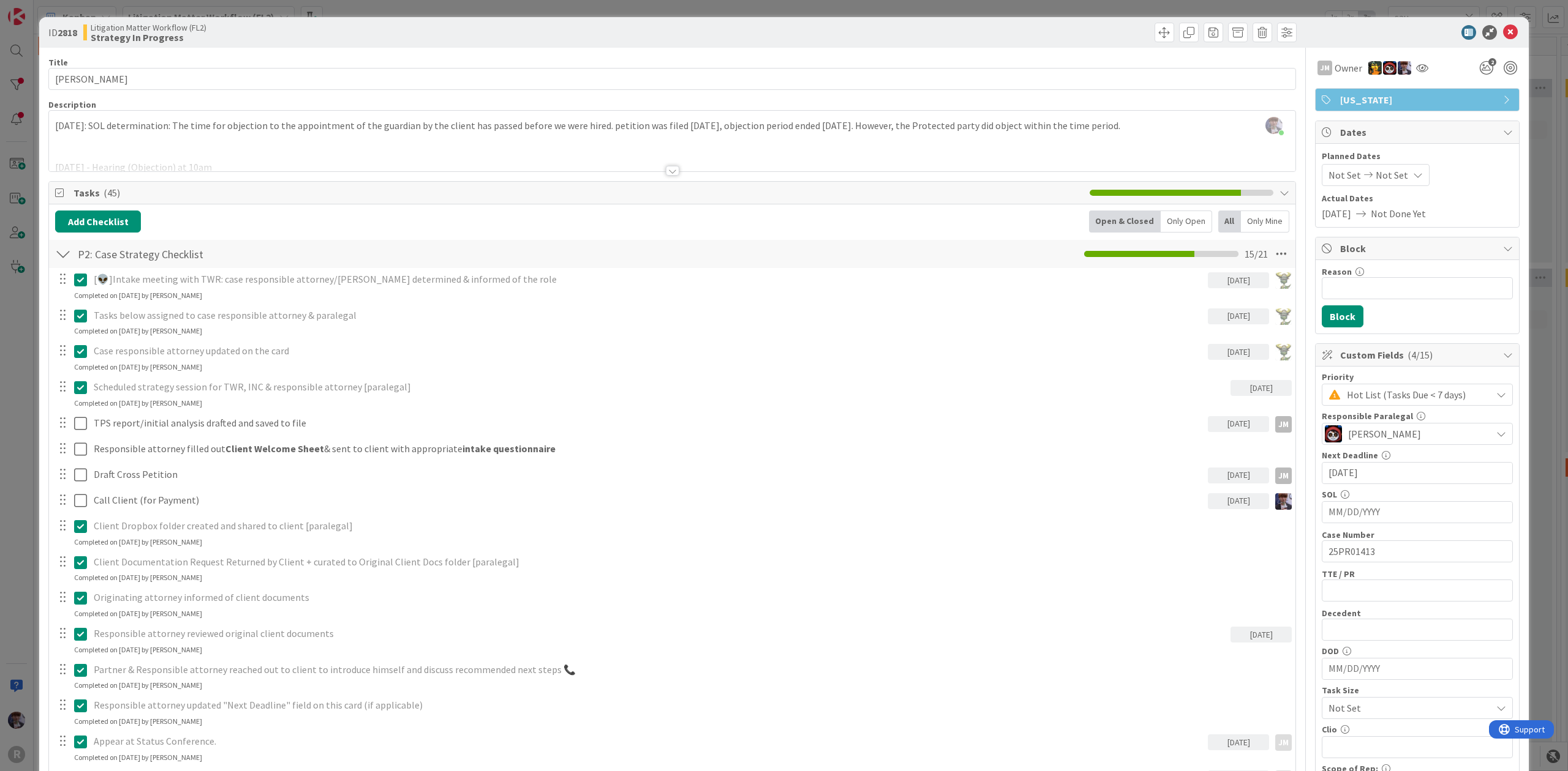
click at [1172, 220] on div "Only Open" at bounding box center [1186, 221] width 51 height 22
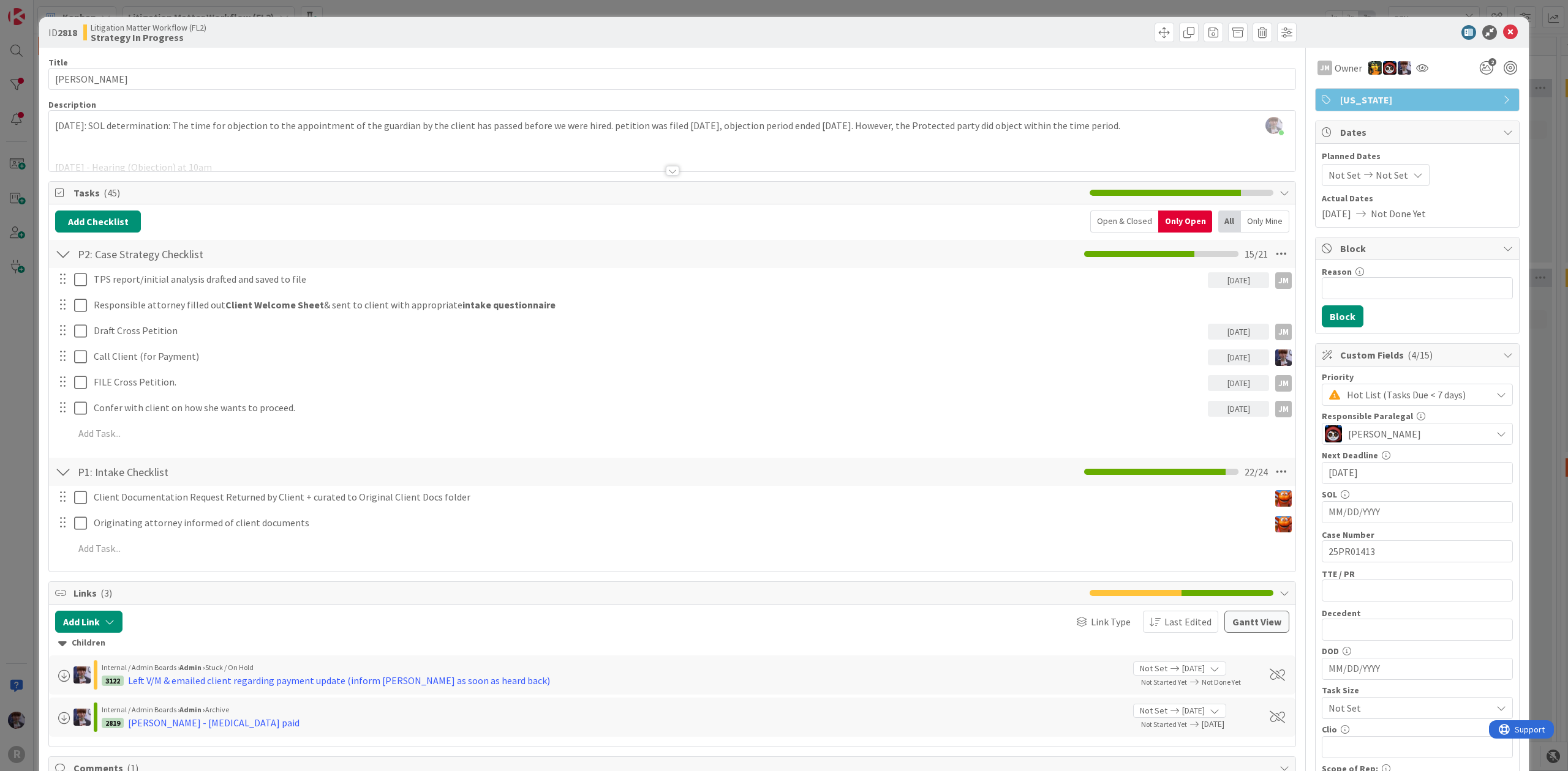
click at [20, 390] on div "ID 2818 Litigation Matter Workflow (FL2) Strategy In Progress Title 15 / 128 [P…" at bounding box center [784, 385] width 1568 height 771
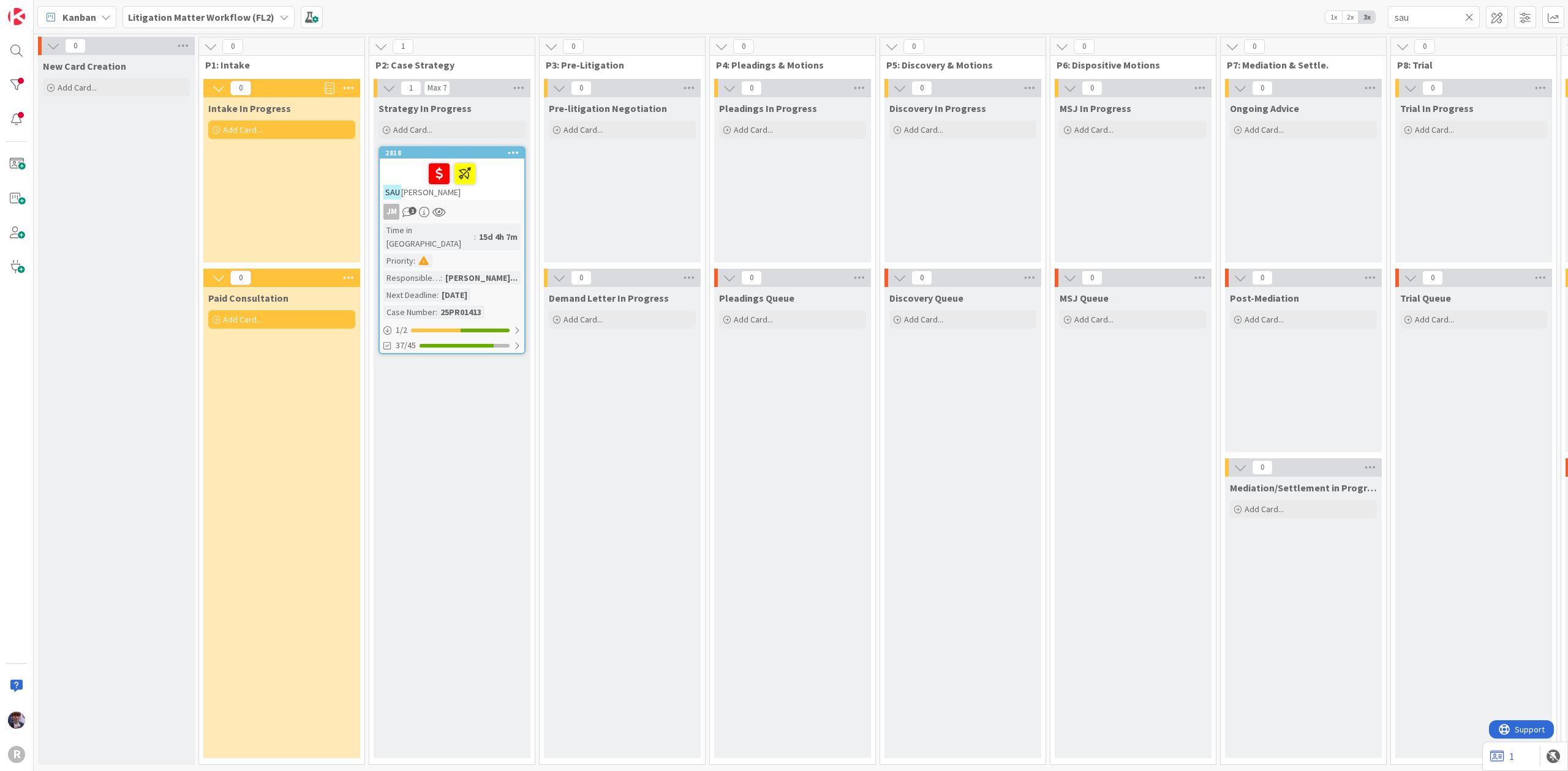
click at [249, 13] on b "Litigation Matter Workflow (FL2)" at bounding box center [201, 17] width 146 height 12
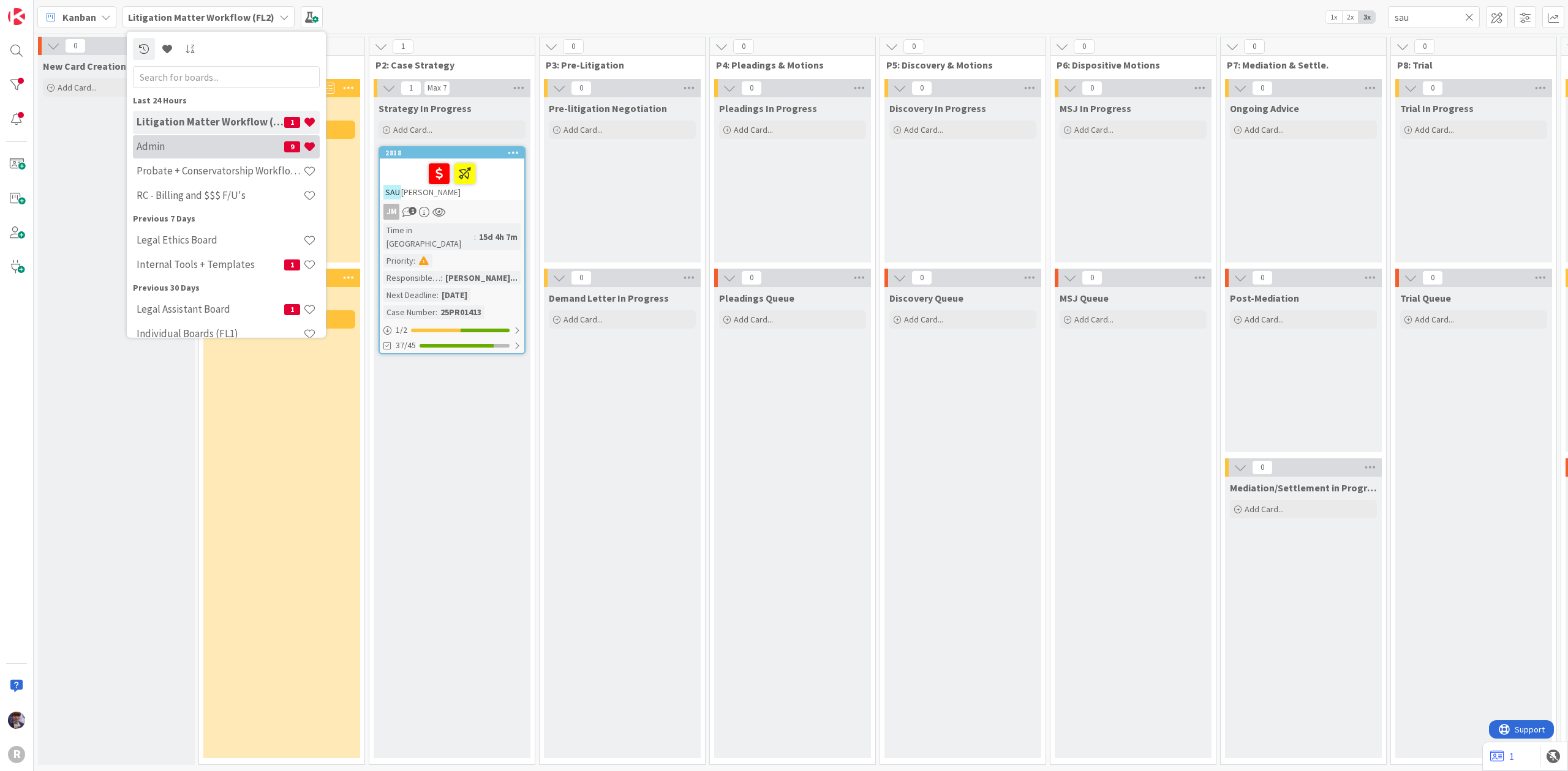
click at [211, 138] on div "Admin 9" at bounding box center [226, 146] width 187 height 23
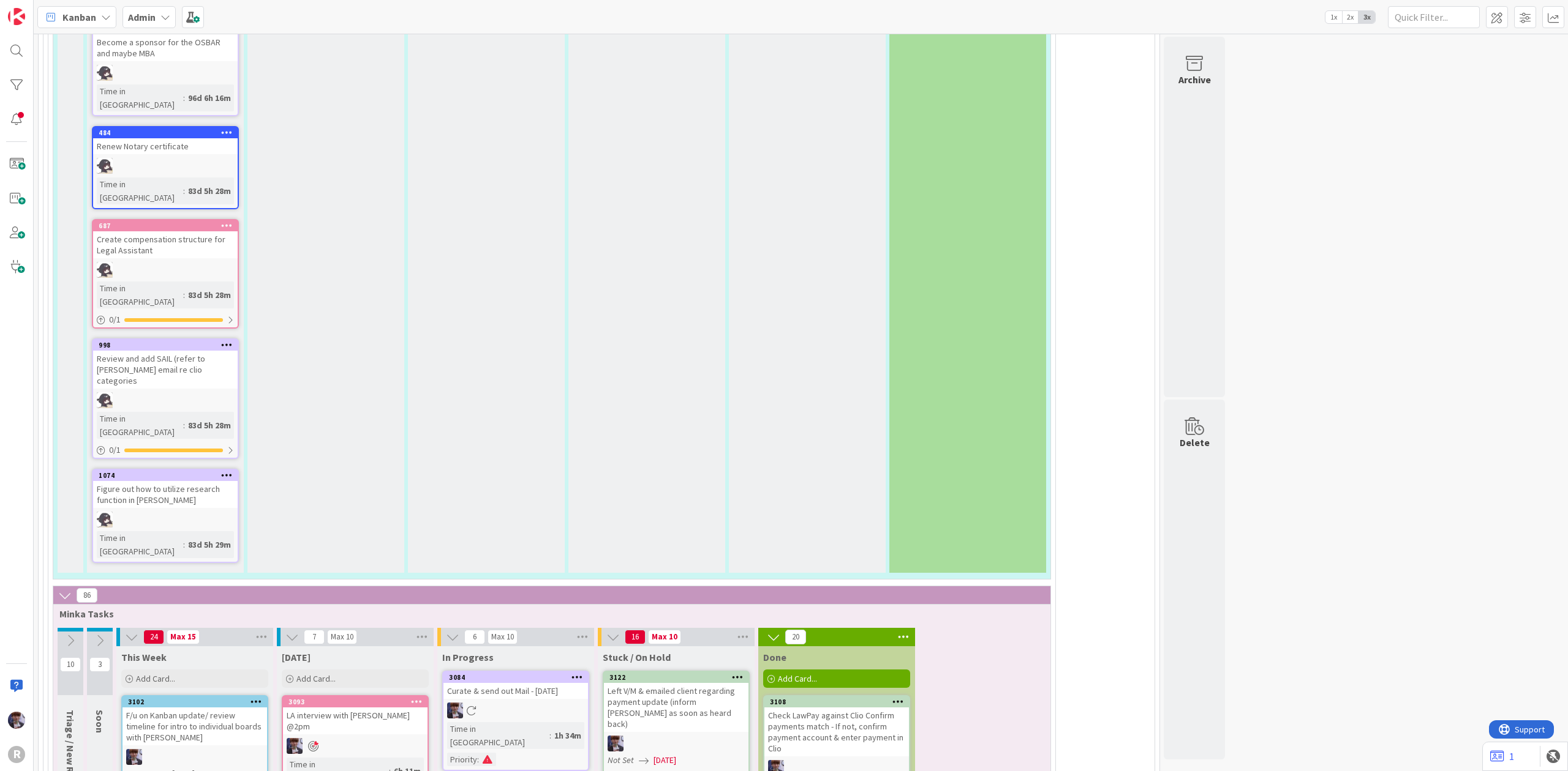
scroll to position [2693, 0]
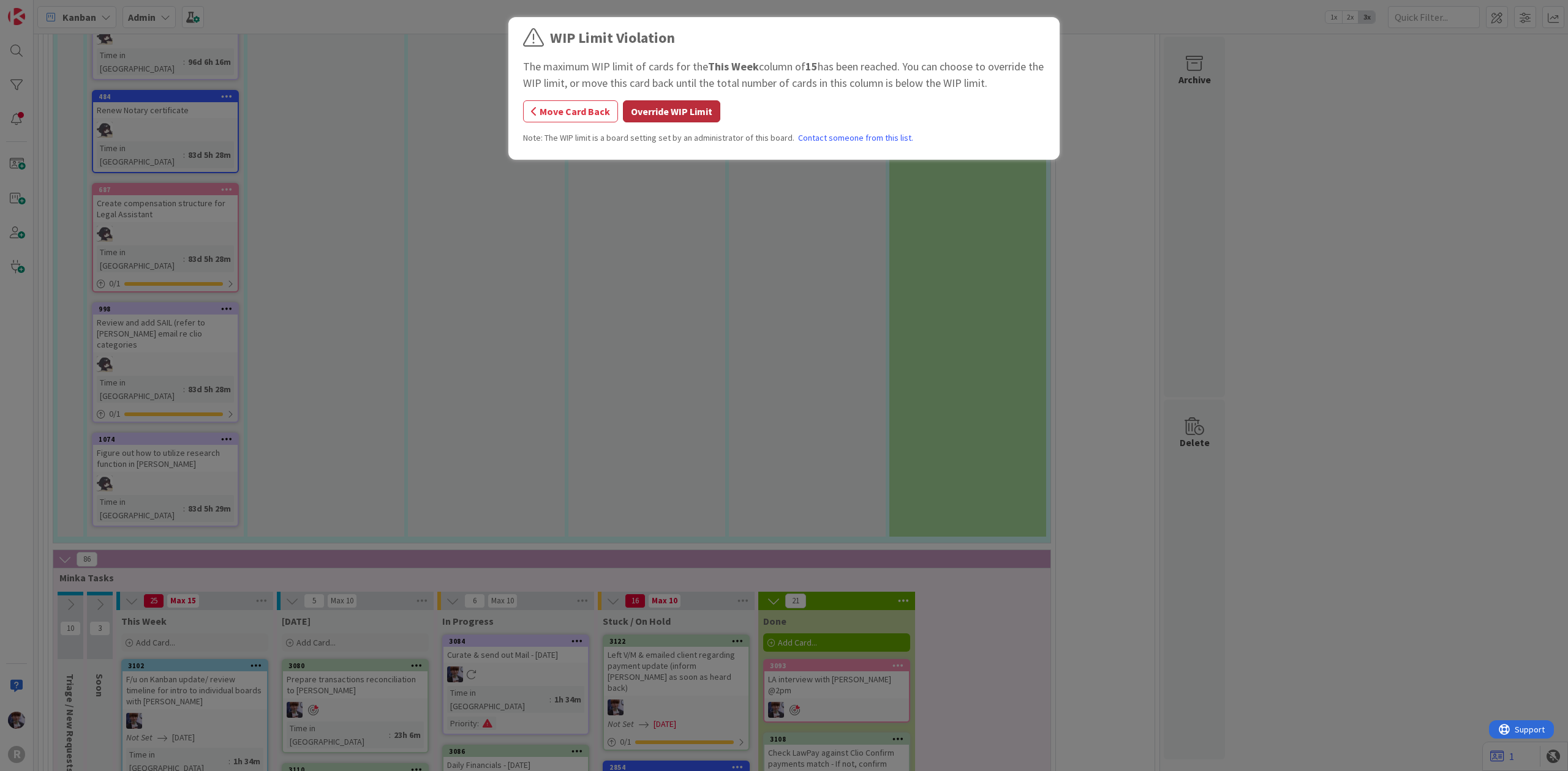
click at [674, 108] on button "Override WIP Limit" at bounding box center [672, 111] width 98 height 22
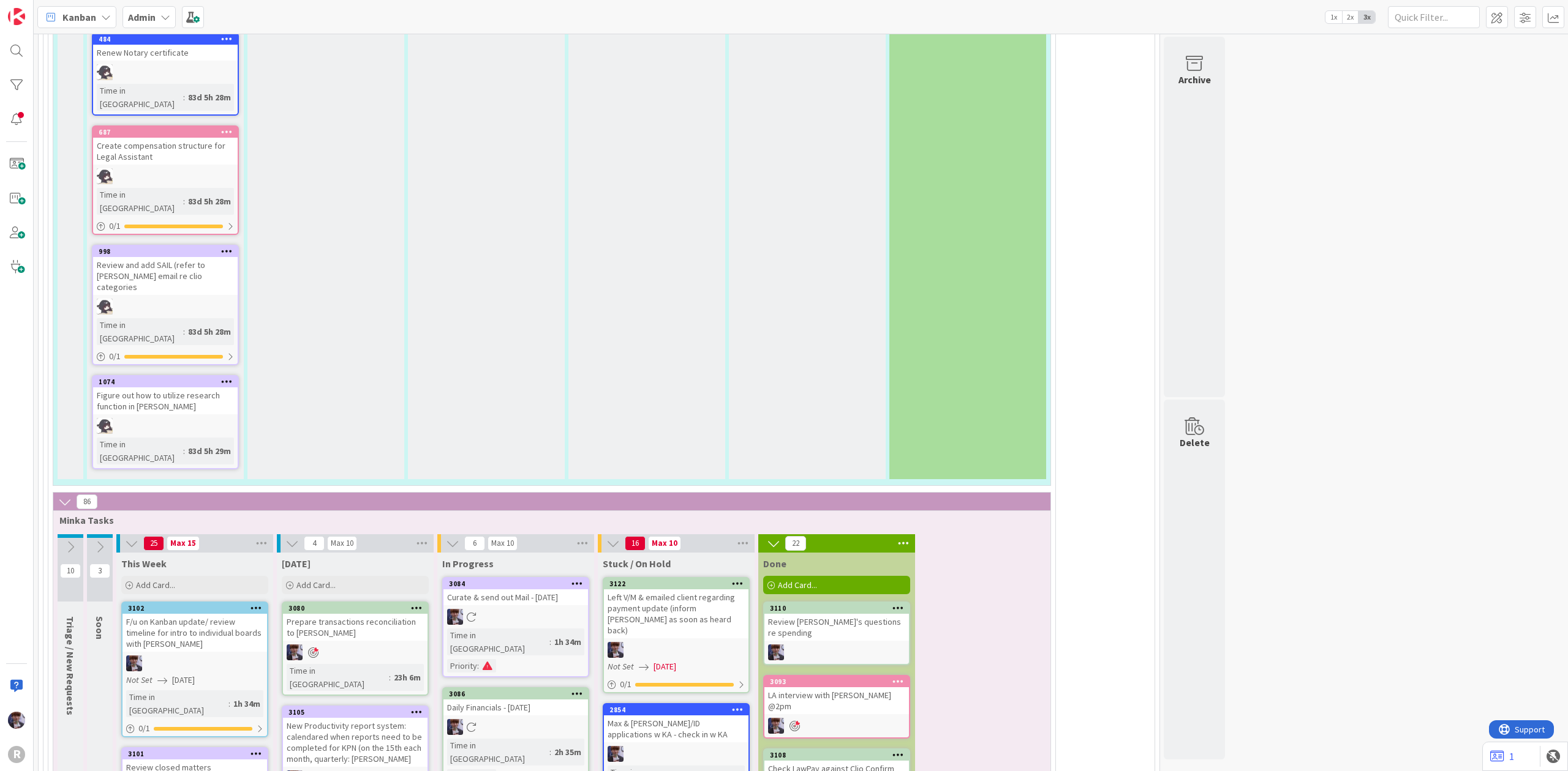
scroll to position [2775, 0]
